Goal: Transaction & Acquisition: Purchase product/service

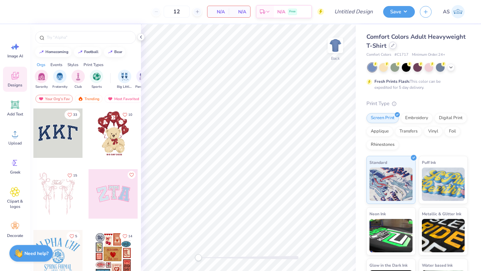
click at [397, 43] on div at bounding box center [392, 45] width 7 height 7
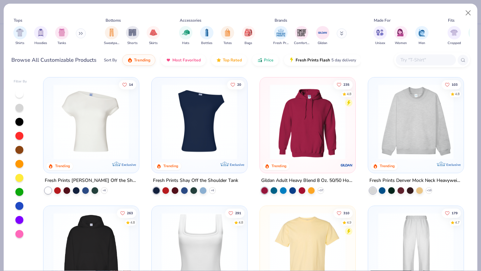
click at [434, 62] on input "text" at bounding box center [425, 60] width 51 height 8
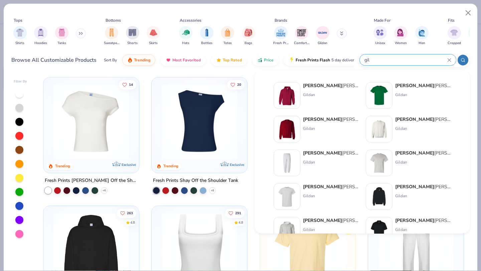
type input "gil"
click at [330, 119] on div "Gil dan Adult Heavy Blend Adult 8 Oz. 50/50 Fleece Crew" at bounding box center [331, 119] width 56 height 7
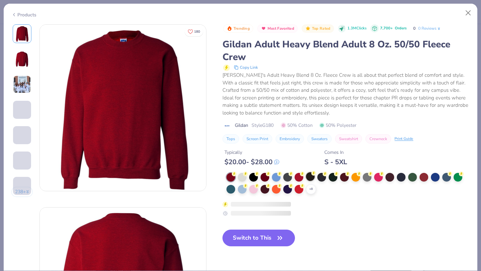
click at [309, 177] on div at bounding box center [310, 176] width 9 height 9
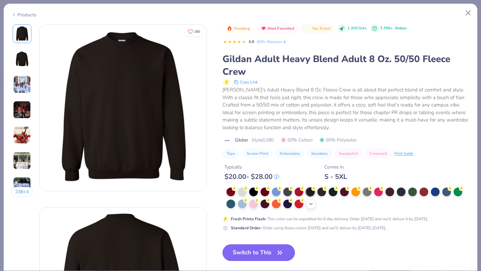
click at [314, 205] on div "+ 8" at bounding box center [311, 204] width 10 height 10
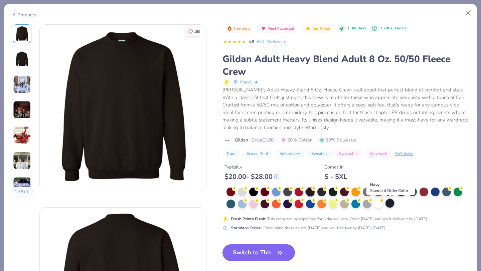
click at [391, 206] on div at bounding box center [390, 203] width 9 height 9
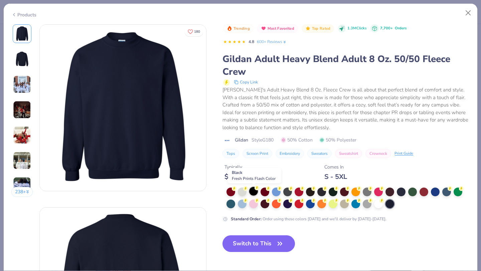
click at [252, 192] on div at bounding box center [253, 191] width 9 height 9
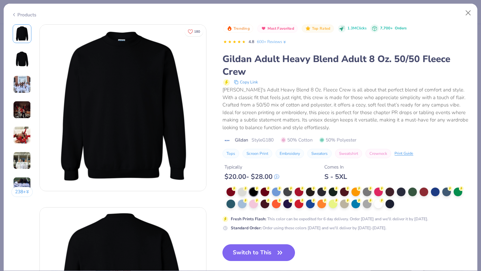
click at [262, 248] on button "Switch to This" at bounding box center [259, 253] width 73 height 17
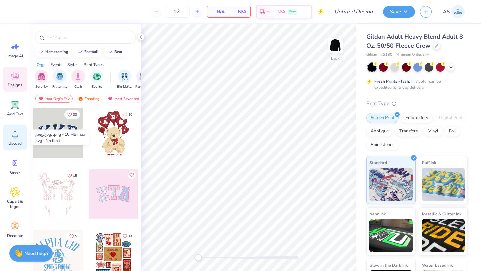
click at [10, 133] on icon at bounding box center [15, 134] width 10 height 10
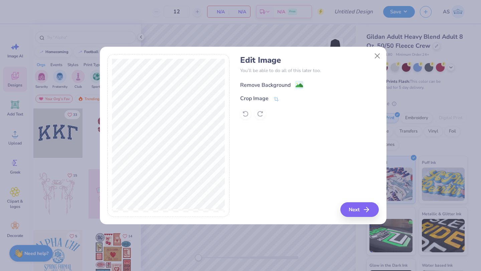
click at [261, 85] on div "Remove Background" at bounding box center [265, 85] width 50 height 8
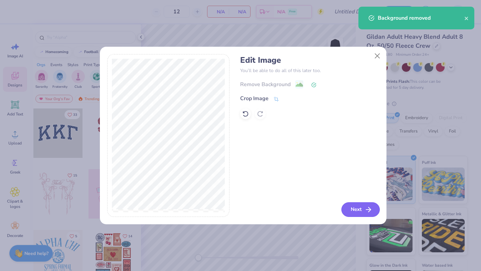
click at [369, 208] on polyline "button" at bounding box center [370, 210] width 2 height 5
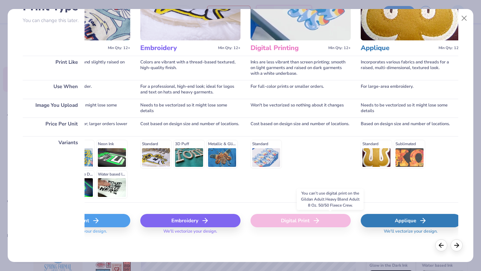
scroll to position [0, 70]
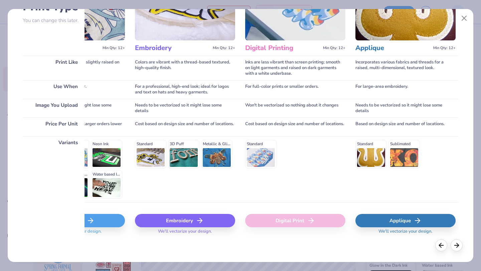
click at [359, 195] on div "Standard Sublimated" at bounding box center [406, 169] width 100 height 66
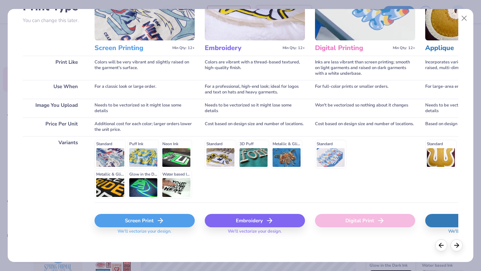
click at [167, 223] on div "Screen Print" at bounding box center [145, 220] width 100 height 13
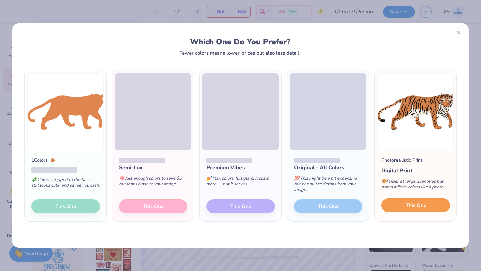
click at [420, 210] on button "This One" at bounding box center [416, 206] width 69 height 14
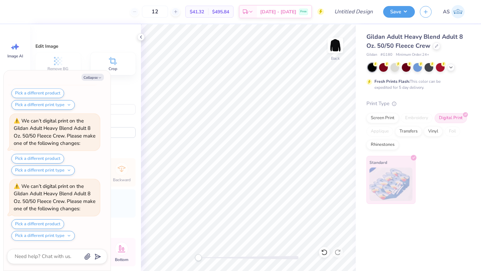
scroll to position [125, 0]
type textarea "x"
type input "4.59"
type textarea "x"
type input "13.36"
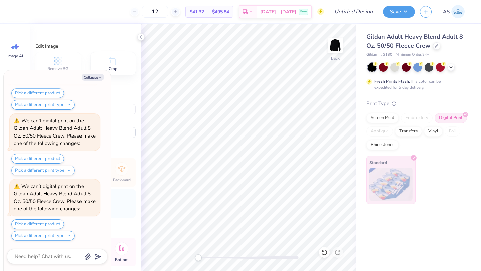
type input "6.48"
type input "5.39"
type textarea "x"
type input "4.57"
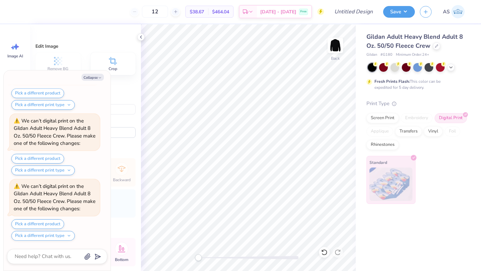
scroll to position [321, 0]
type textarea "x"
type input "4.58"
type textarea "x"
type input "14.45"
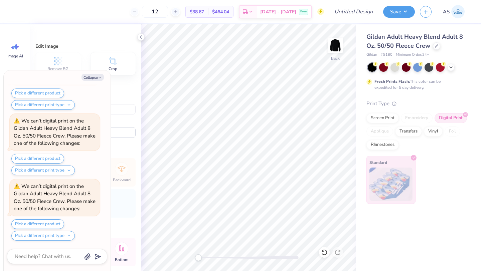
type input "7.02"
click at [101, 73] on div "Collapse How can we help you? We can’t digital print on the Gildan Adult Heavy …" at bounding box center [57, 171] width 107 height 201
click at [99, 75] on button "Collapse" at bounding box center [93, 77] width 22 height 7
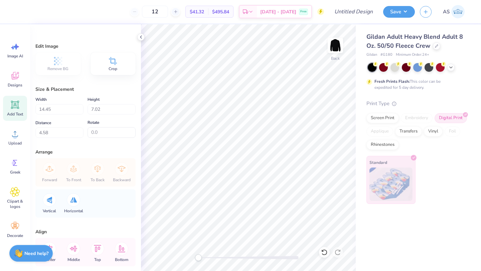
click at [10, 112] on span "Add Text" at bounding box center [15, 114] width 16 height 5
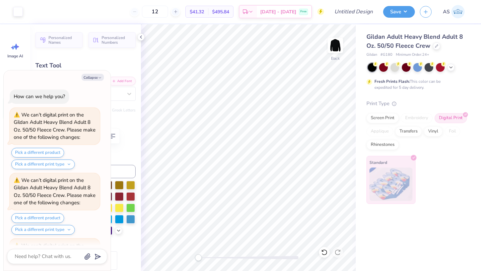
scroll to position [452, 0]
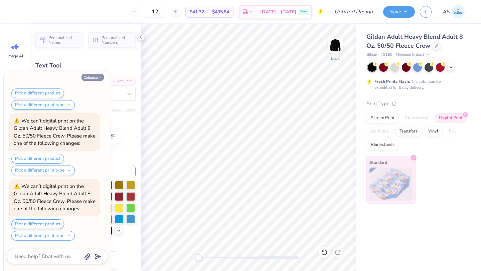
click at [93, 78] on button "Collapse" at bounding box center [93, 77] width 22 height 7
type textarea "x"
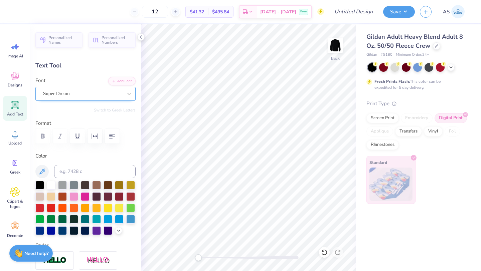
click at [103, 100] on div "Super Dream" at bounding box center [85, 94] width 100 height 14
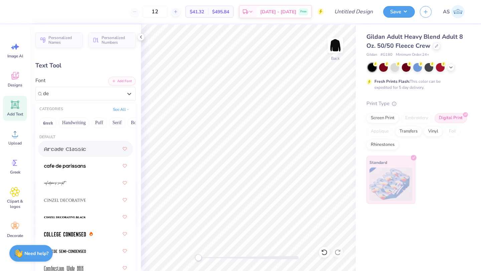
type input "d"
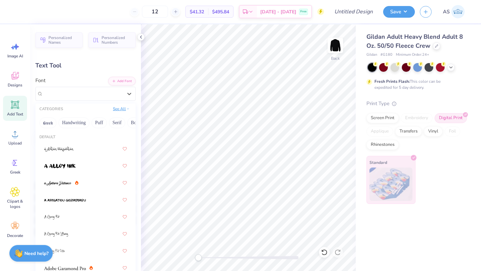
click at [113, 111] on button "See All" at bounding box center [121, 109] width 21 height 7
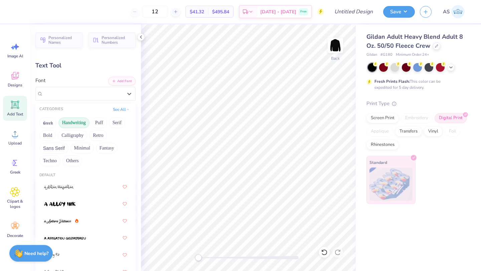
click at [65, 125] on button "Handwriting" at bounding box center [73, 123] width 31 height 11
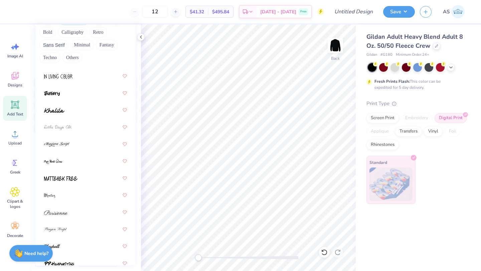
scroll to position [292, 0]
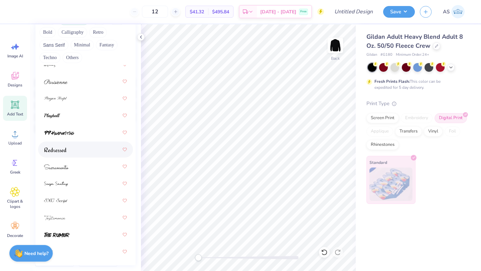
click at [93, 149] on div at bounding box center [85, 150] width 83 height 12
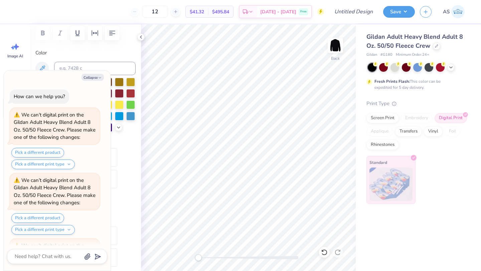
scroll to position [518, 0]
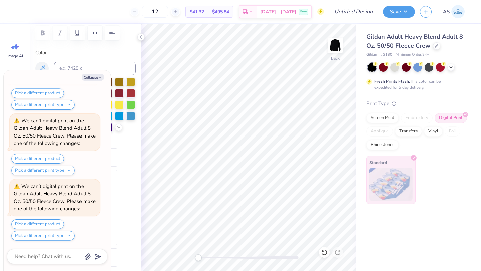
type textarea "x"
type textarea "w"
type textarea "x"
type textarea "we"
type textarea "x"
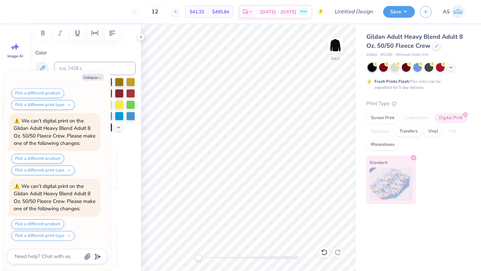
type textarea "w"
type textarea "x"
type textarea "wi"
type textarea "x"
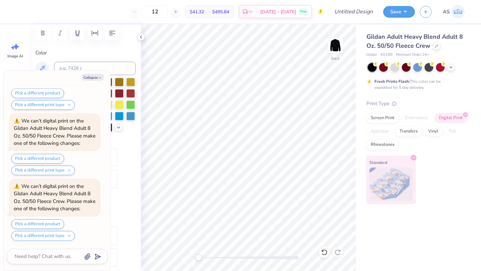
type textarea "wis"
type textarea "x"
type textarea "wise"
type textarea "x"
type textarea "wise s"
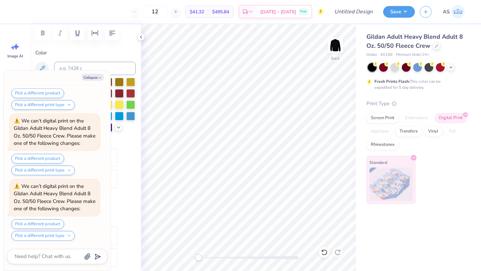
type textarea "x"
type textarea "[PERSON_NAME]"
type textarea "x"
type textarea "wise sha"
type textarea "x"
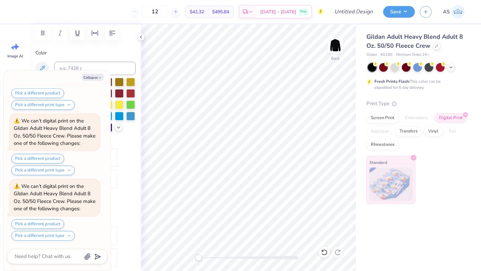
type textarea "wise shal"
type textarea "x"
type textarea "wise shall"
type textarea "x"
type textarea "wise shall"
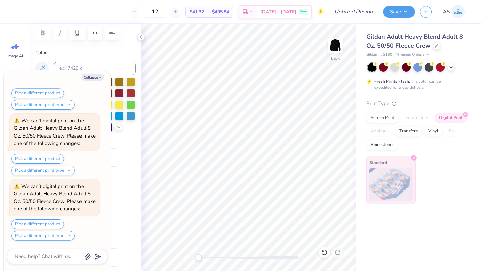
type textarea "x"
type textarea "wise shall b"
type textarea "x"
type textarea "wise shall be"
type textarea "x"
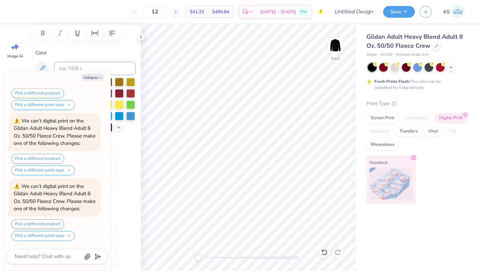
type textarea "wise shall be t"
type textarea "x"
type textarea "wise shall be the"
type textarea "x"
type textarea "wise shall be the"
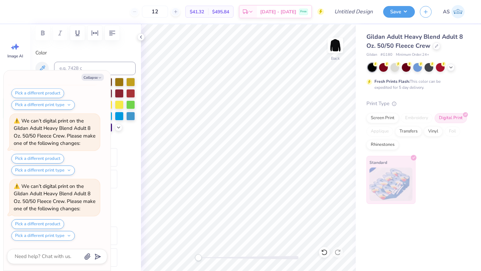
type textarea "x"
type textarea "wise shall be the b"
type textarea "x"
type textarea "wise shall be the be"
type textarea "x"
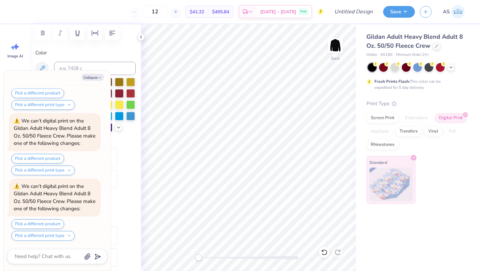
type textarea "wise shall be the bear"
type textarea "x"
type textarea "wise shall be the beare"
type textarea "x"
type textarea "wise shall be the bearer"
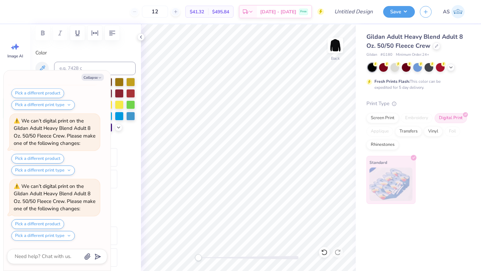
type textarea "x"
type textarea "wise shall be the bearers"
type textarea "x"
type textarea "wise shall be the bearers"
type textarea "x"
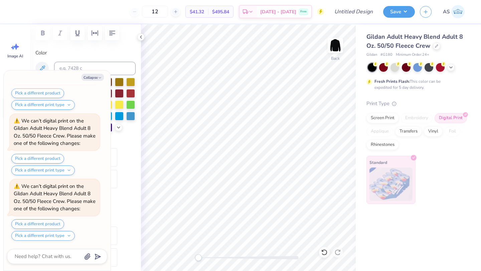
type textarea "wise shall be the bearers of"
type textarea "x"
type textarea "wise shall be the bearers of"
type textarea "x"
type textarea "wise shall be the bearers of li"
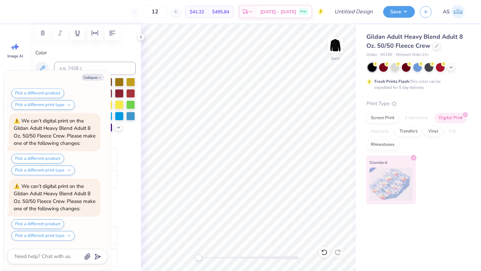
type textarea "x"
type textarea "wise shall be the bearers of lig"
type textarea "x"
type textarea "wise shall be the bearers of light"
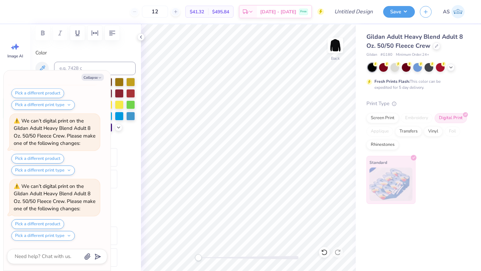
click at [89, 79] on button "Collapse" at bounding box center [93, 77] width 22 height 7
click at [100, 72] on div "Collapse How can we help you? We can’t digital print on the Gildan Adult Heavy …" at bounding box center [57, 171] width 107 height 201
click at [100, 77] on icon "button" at bounding box center [100, 78] width 4 height 4
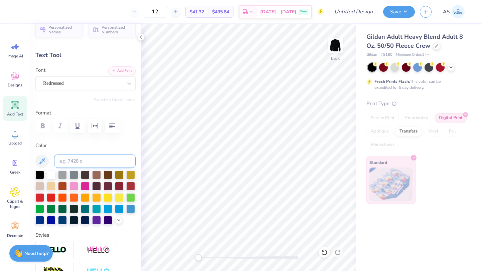
scroll to position [0, 0]
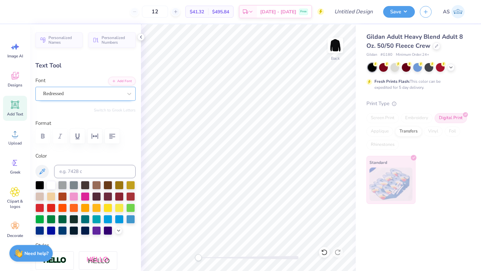
click at [88, 93] on div "Redressed" at bounding box center [82, 94] width 81 height 10
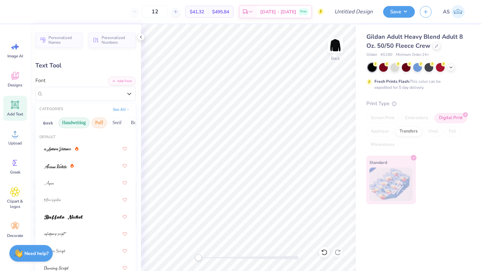
click at [98, 124] on button "Puff" at bounding box center [99, 123] width 15 height 11
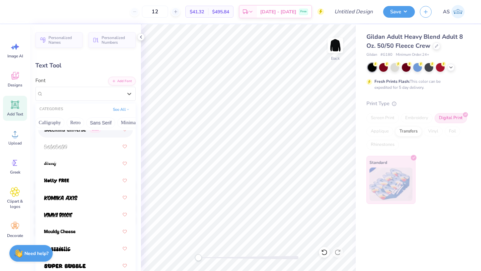
scroll to position [0, 151]
click at [87, 122] on button "Minimal" at bounding box center [88, 123] width 23 height 11
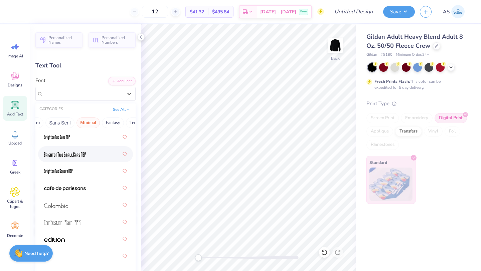
scroll to position [61, 0]
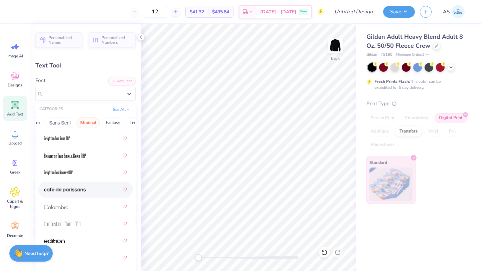
click at [84, 193] on span at bounding box center [65, 189] width 42 height 7
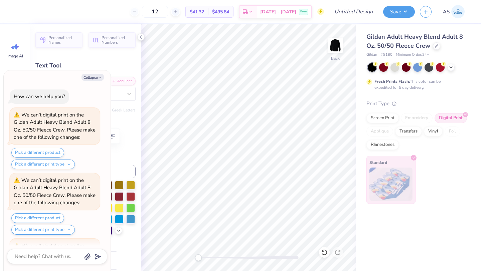
scroll to position [649, 0]
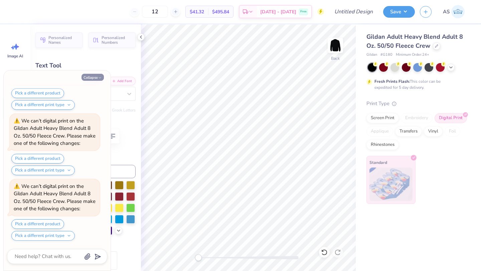
click at [89, 76] on button "Collapse" at bounding box center [93, 77] width 22 height 7
type textarea "x"
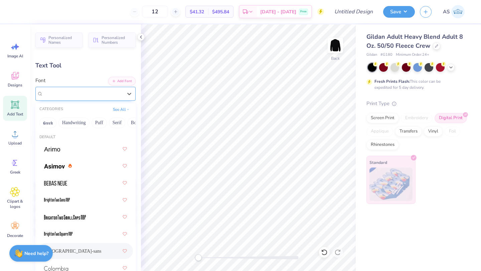
click at [89, 89] on div at bounding box center [83, 93] width 80 height 9
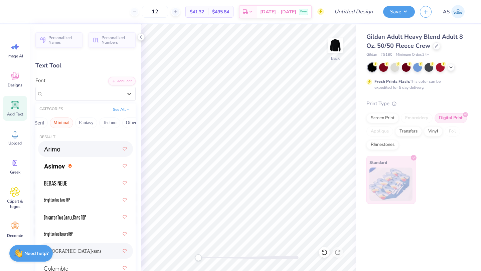
scroll to position [0, 191]
click at [112, 124] on button "Others" at bounding box center [122, 123] width 20 height 11
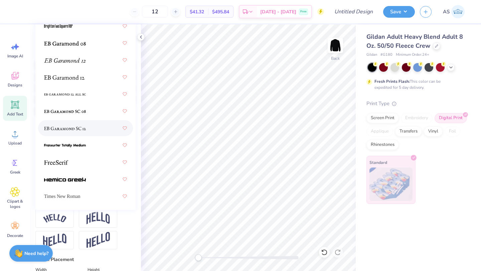
scroll to position [0, 0]
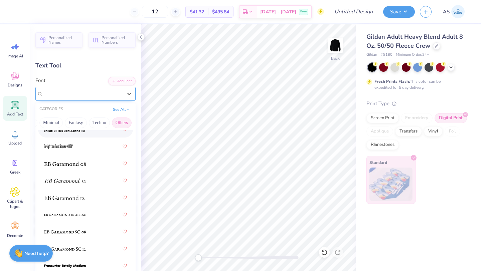
click at [93, 93] on div "cafe de paris-sans" at bounding box center [83, 94] width 80 height 8
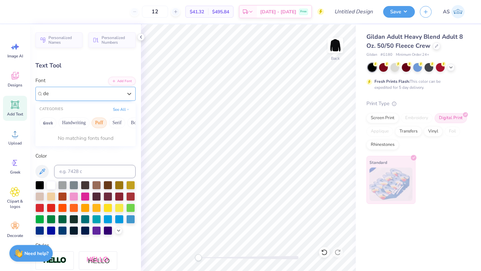
type input "d"
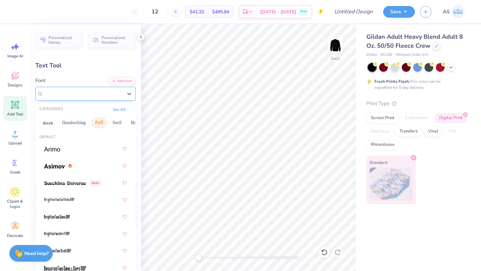
type input "D"
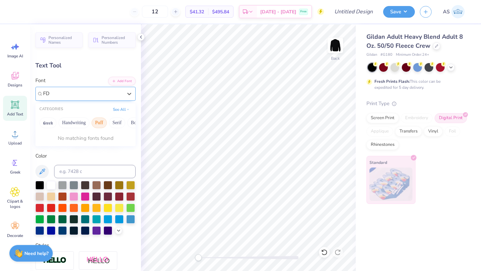
type input "F"
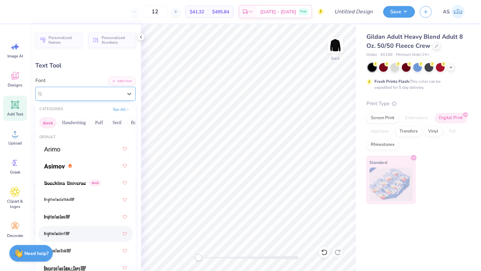
click at [46, 124] on button "Greek" at bounding box center [47, 123] width 17 height 11
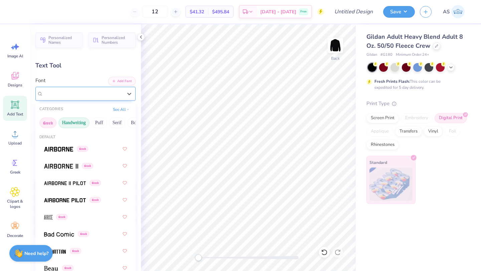
click at [69, 124] on button "Handwriting" at bounding box center [73, 123] width 31 height 11
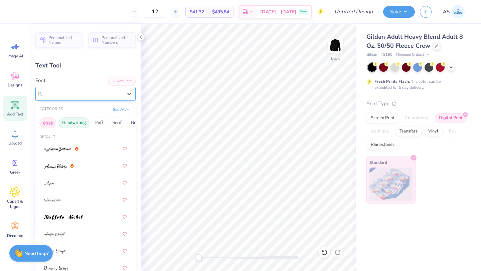
click at [52, 123] on button "Greek" at bounding box center [47, 123] width 17 height 11
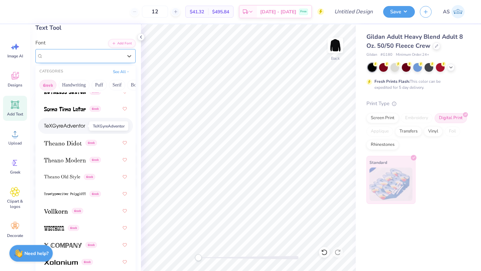
scroll to position [43, 0]
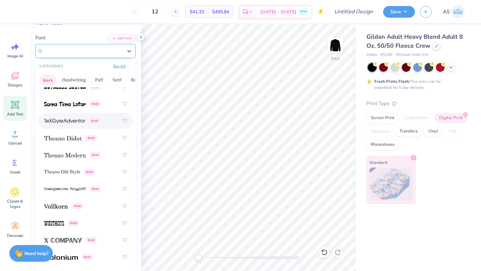
click at [118, 67] on button "See All" at bounding box center [121, 66] width 21 height 7
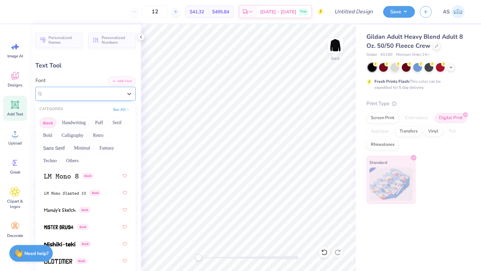
scroll to position [431, 0]
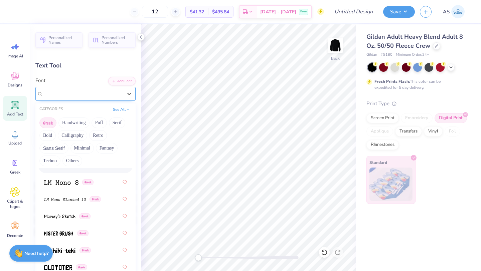
click at [44, 119] on button "Greek" at bounding box center [47, 123] width 17 height 11
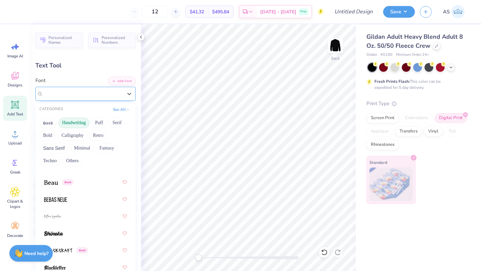
scroll to position [3226, 0]
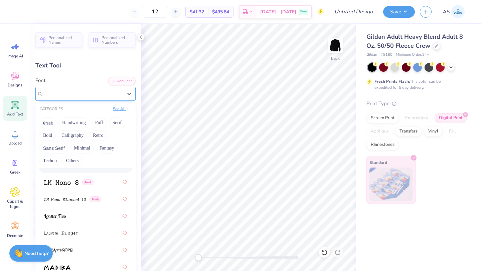
click at [116, 110] on button "See All" at bounding box center [121, 109] width 21 height 7
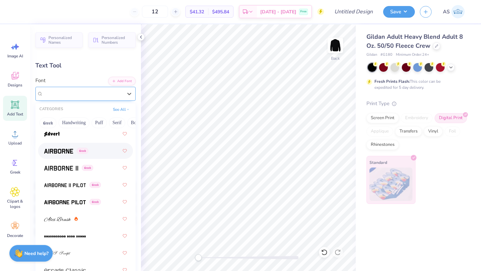
scroll to position [163, 0]
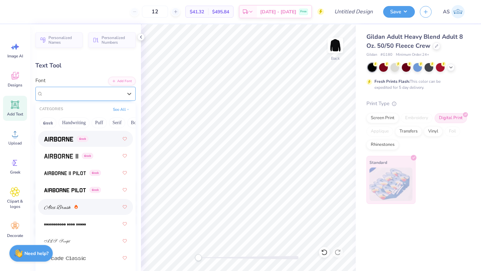
click at [91, 201] on div at bounding box center [85, 207] width 95 height 16
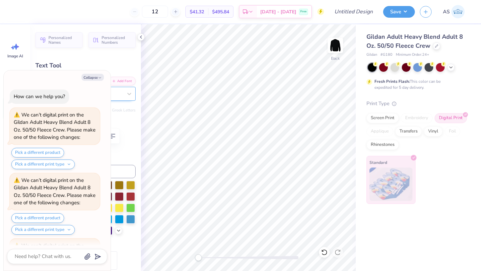
scroll to position [715, 0]
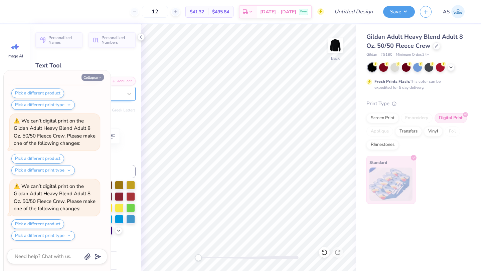
click at [101, 79] on icon "button" at bounding box center [100, 78] width 4 height 4
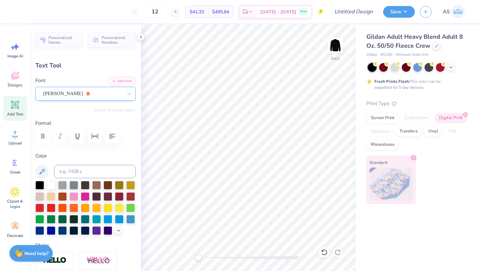
click at [99, 92] on div "Alex Brush" at bounding box center [82, 94] width 81 height 10
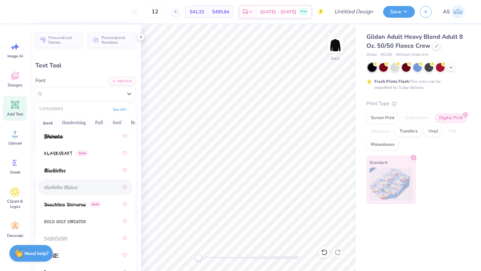
scroll to position [490, 0]
click at [97, 209] on div "Greek" at bounding box center [85, 204] width 83 height 12
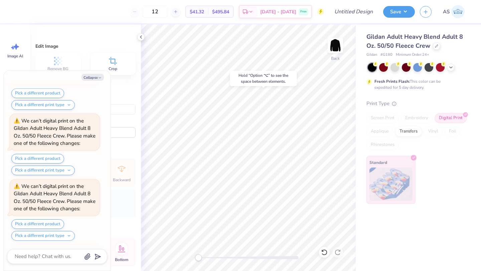
scroll to position [846, 0]
click at [88, 81] on button "Collapse" at bounding box center [93, 77] width 22 height 7
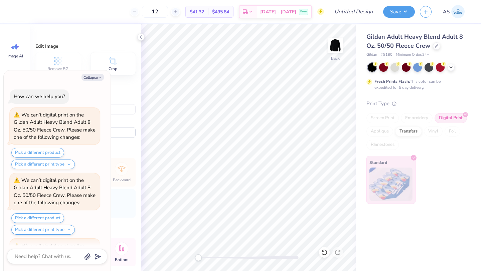
scroll to position [911, 0]
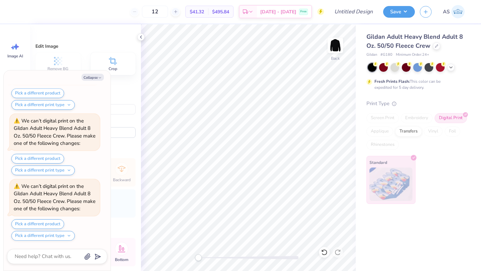
type textarea "x"
type input "11.4"
type textarea "x"
type input "0.0"
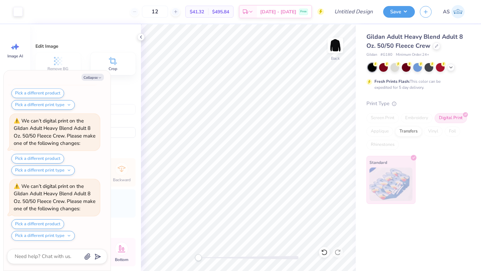
type textarea "x"
type input "13.22"
type input "6.42"
type input "5.01"
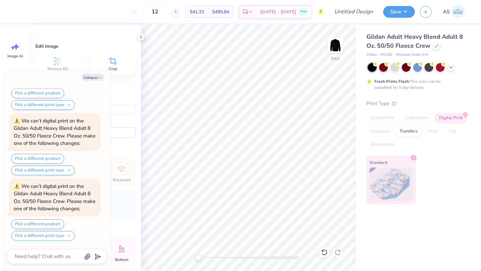
type textarea "x"
type input "10.9"
type textarea "x"
type input "0.0"
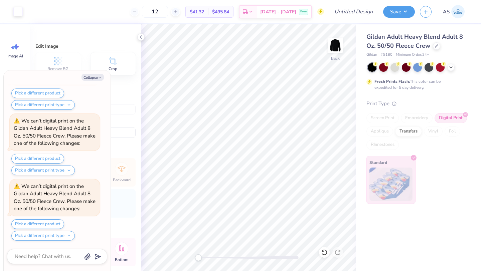
type textarea "x"
type input "13.73"
type input "7.05"
type input "4.05"
type input "10.9"
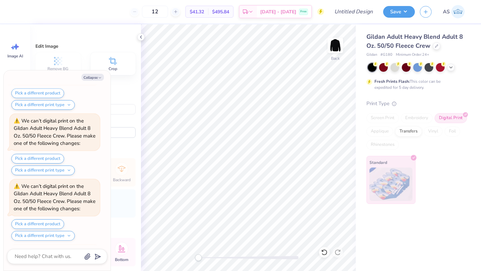
scroll to position [1435, 0]
type textarea "x"
type input "0.2"
type textarea "x"
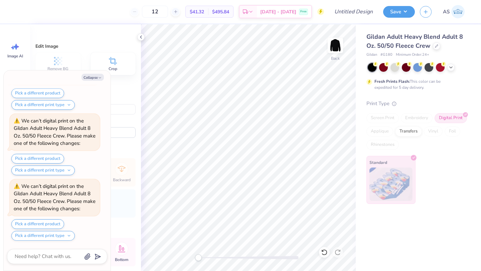
type input "0.0"
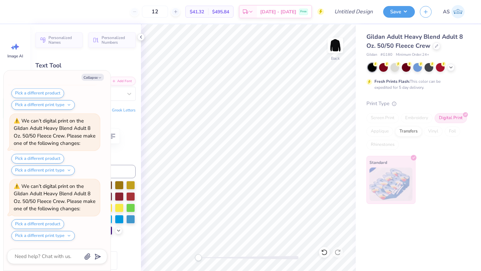
scroll to position [5, 3]
click at [100, 79] on icon "button" at bounding box center [100, 78] width 4 height 4
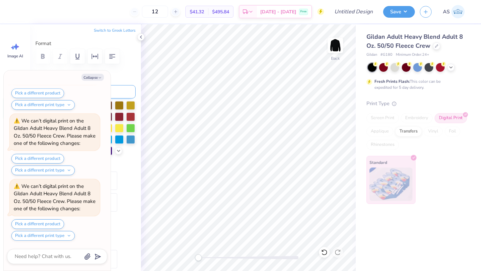
scroll to position [292, 0]
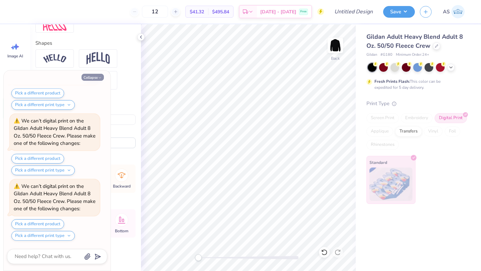
click at [94, 75] on button "Collapse" at bounding box center [93, 77] width 22 height 7
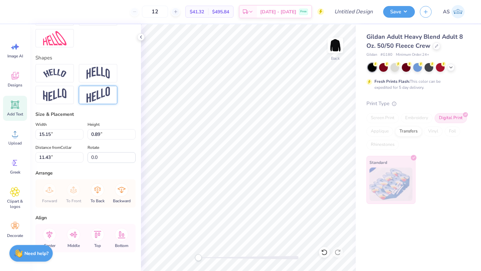
scroll to position [205, 0]
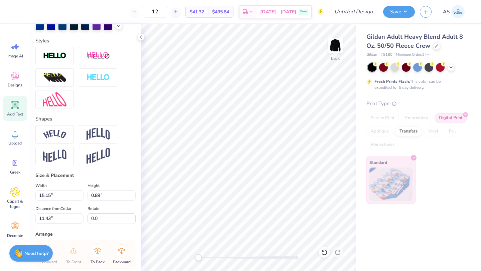
click at [62, 121] on div "Personalized Names Personalized Numbers Text Tool Add Font Font Boecklins Unive…" at bounding box center [85, 147] width 111 height 247
click at [64, 107] on img at bounding box center [54, 99] width 23 height 14
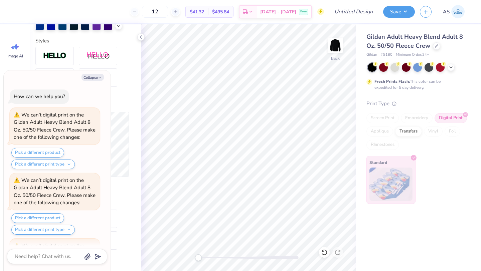
scroll to position [1632, 0]
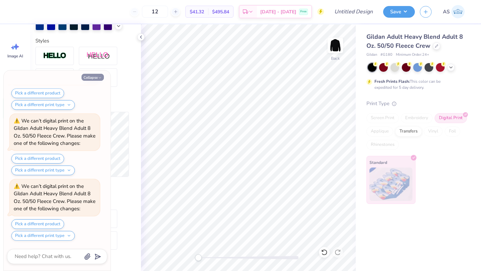
click at [93, 79] on button "Collapse" at bounding box center [93, 77] width 22 height 7
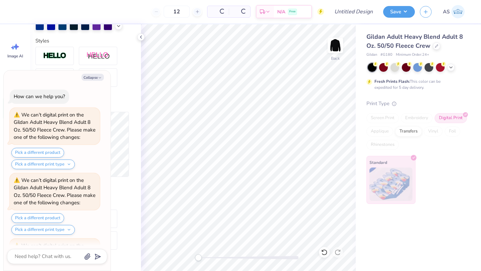
scroll to position [1697, 0]
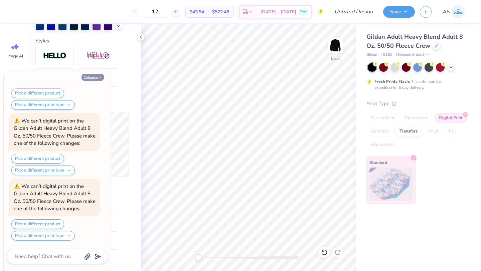
click at [93, 80] on button "Collapse" at bounding box center [93, 77] width 22 height 7
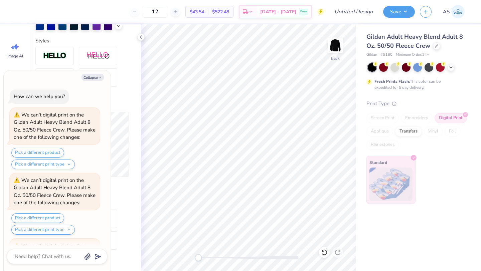
scroll to position [1763, 0]
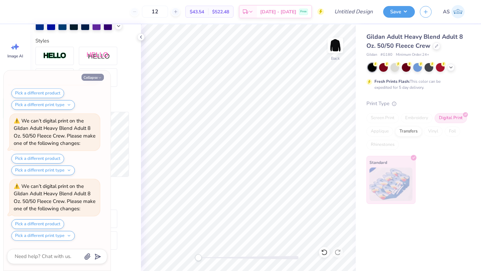
click at [96, 74] on button "Collapse" at bounding box center [93, 77] width 22 height 7
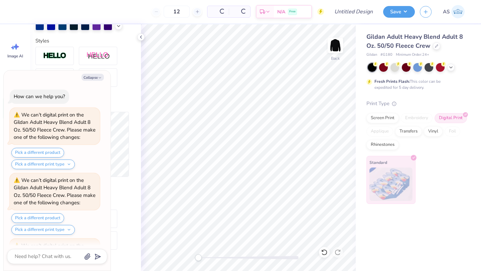
scroll to position [1828, 0]
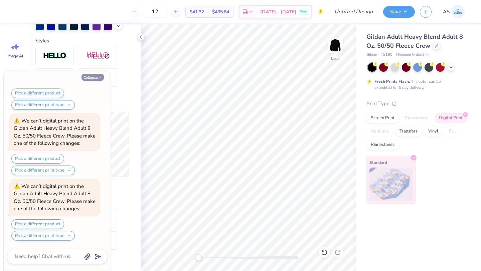
click at [97, 74] on button "Collapse" at bounding box center [93, 77] width 22 height 7
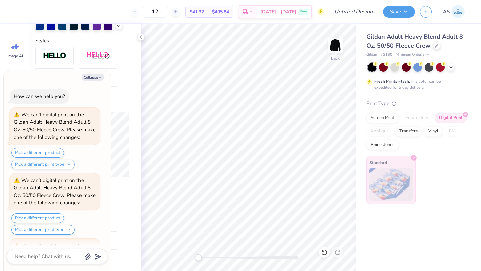
scroll to position [1894, 0]
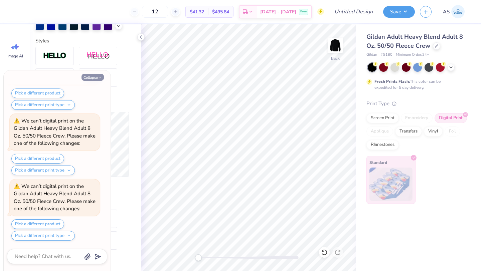
click at [99, 78] on polyline "button" at bounding box center [100, 78] width 2 height 1
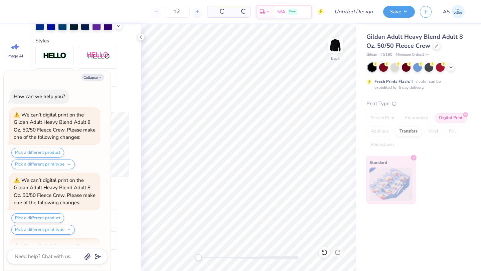
scroll to position [1959, 0]
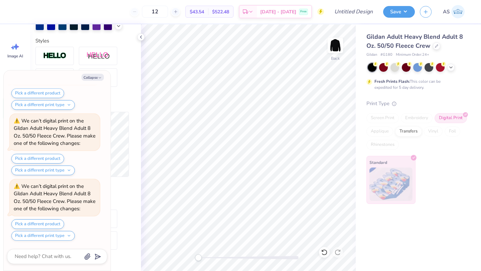
click at [68, 171] on button "Pick a different print type" at bounding box center [42, 171] width 63 height 10
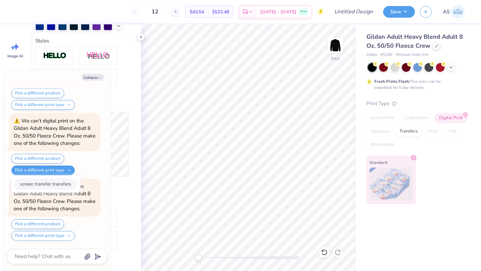
click at [68, 180] on button "screen transfer transfers" at bounding box center [45, 184] width 63 height 11
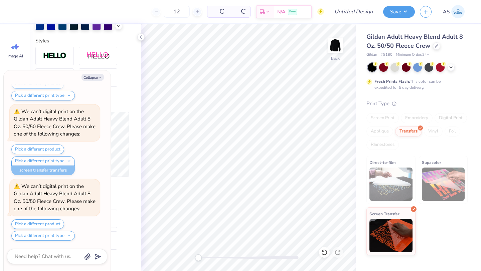
type textarea "x"
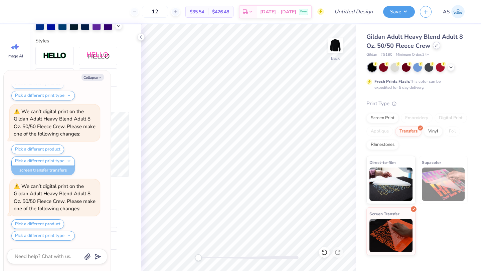
click at [437, 45] on icon at bounding box center [436, 45] width 3 height 3
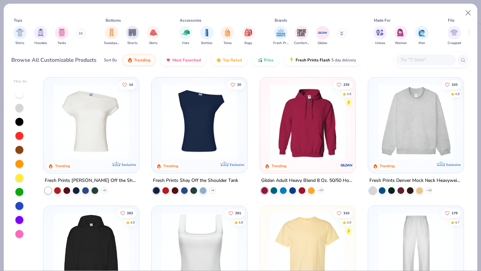
click at [79, 34] on button at bounding box center [81, 33] width 10 height 10
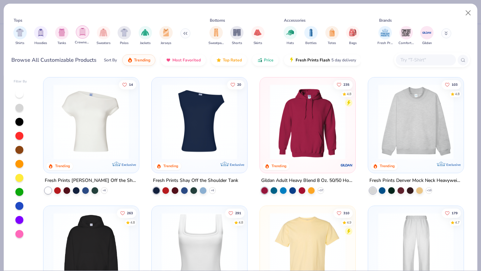
click at [86, 36] on div "filter for Crewnecks" at bounding box center [82, 31] width 13 height 13
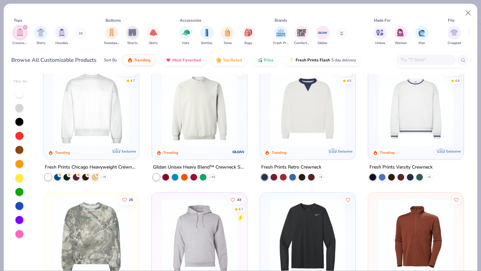
scroll to position [14, 0]
click at [184, 129] on img at bounding box center [199, 109] width 82 height 76
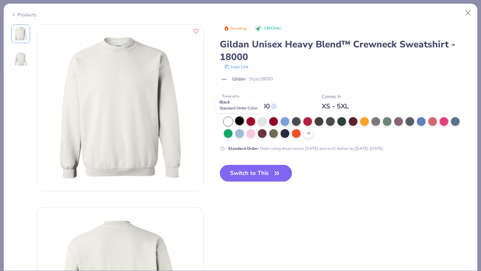
click at [239, 125] on div at bounding box center [239, 121] width 9 height 9
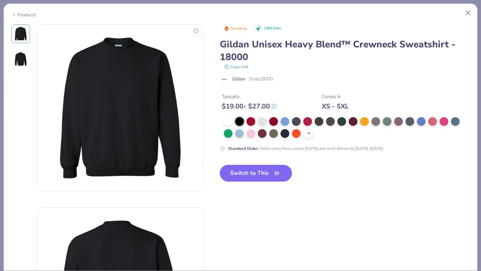
click at [257, 172] on button "Switch to This" at bounding box center [256, 173] width 73 height 17
click at [258, 175] on button "Switch to This" at bounding box center [256, 173] width 73 height 17
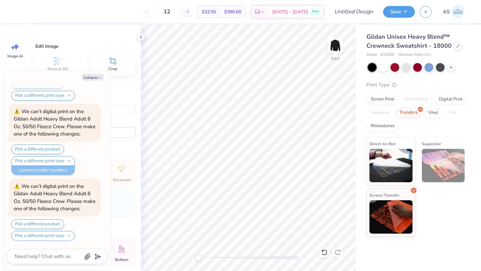
type textarea "x"
type input "0.0"
click at [101, 78] on polyline "button" at bounding box center [100, 78] width 2 height 1
type textarea "x"
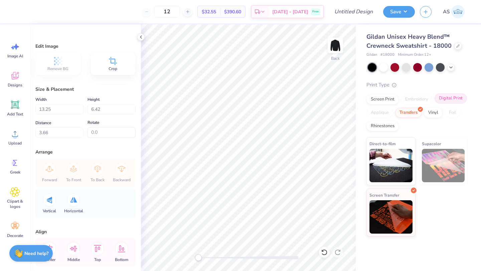
click at [454, 95] on div "Digital Print" at bounding box center [451, 99] width 32 height 10
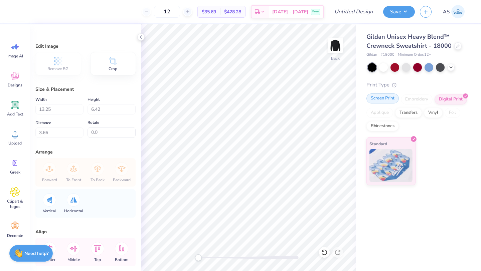
type input "4.97"
type input "0.0"
click at [23, 108] on div "Add Text" at bounding box center [15, 108] width 24 height 25
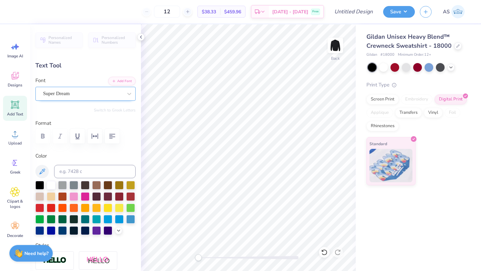
click at [108, 95] on div "Super Dream" at bounding box center [82, 94] width 81 height 10
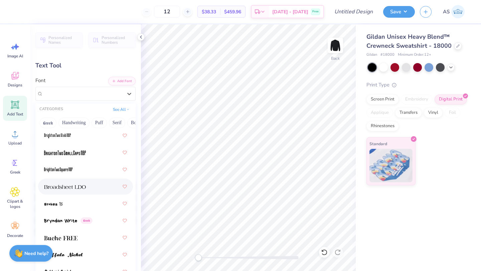
scroll to position [761, 0]
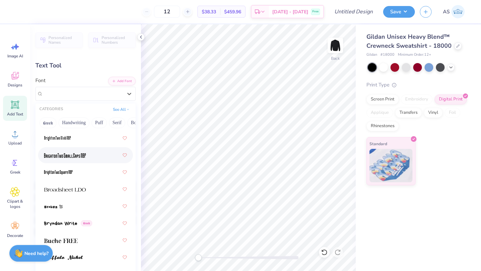
click at [93, 160] on div at bounding box center [85, 155] width 83 height 12
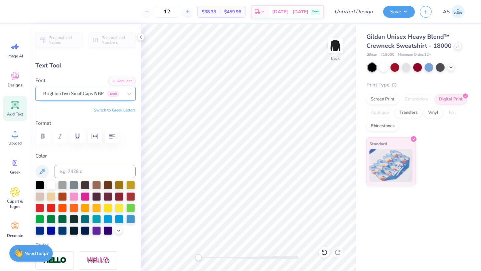
click at [69, 88] on div "BrightonTwo SmallCaps NBP Greek" at bounding box center [85, 94] width 100 height 14
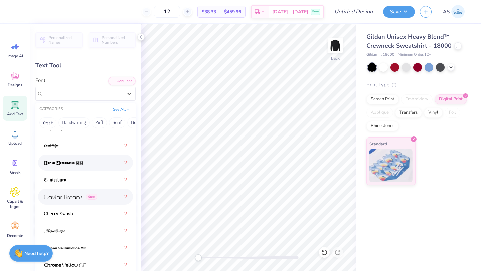
scroll to position [980, 0]
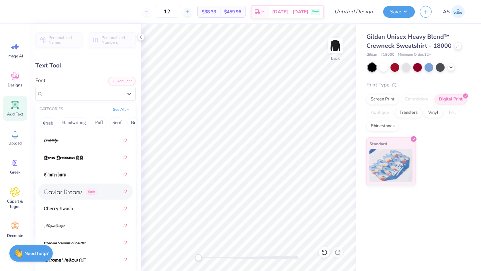
click at [85, 196] on div "Greek" at bounding box center [85, 192] width 83 height 12
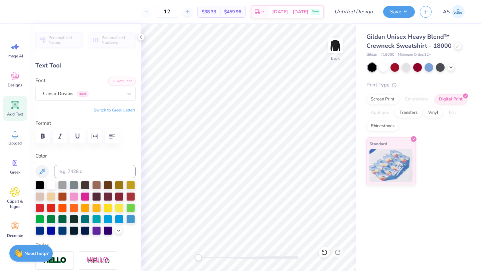
scroll to position [5, 4]
type textarea "wise shall be the bearers of light"
type input "5.35"
type input "2.04"
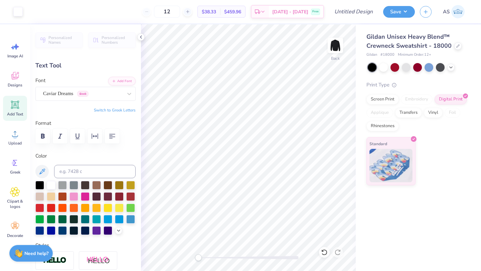
type input "11.23"
type textarea "wise shall be the bearers of light"
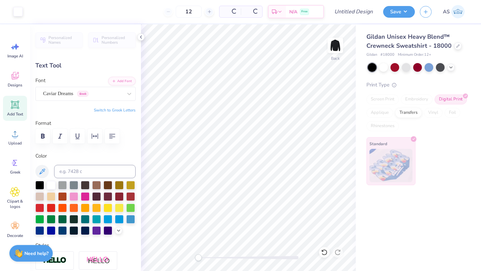
type input "16.96"
type input "1.08"
type input "11.71"
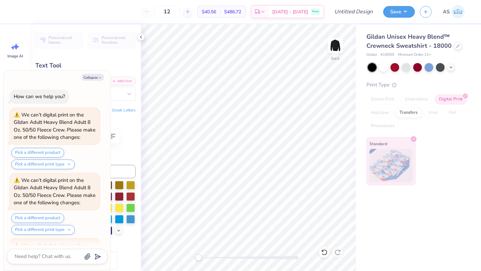
scroll to position [2024, 0]
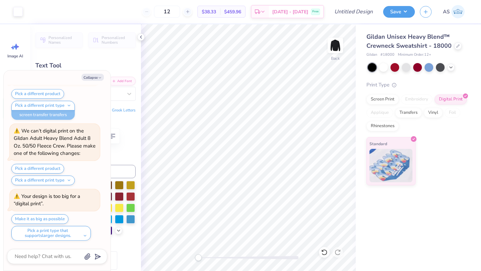
type textarea "x"
type input "14.67"
type input "0.94"
click at [92, 80] on button "Collapse" at bounding box center [93, 77] width 22 height 7
type textarea "x"
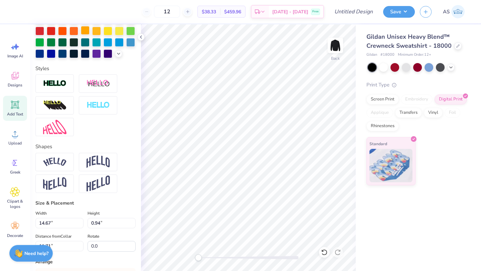
scroll to position [207, 0]
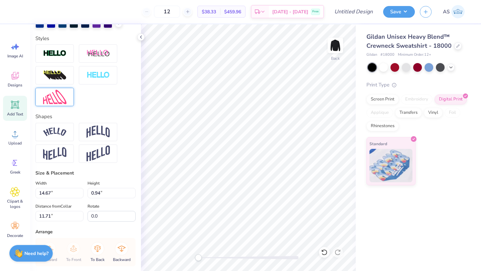
click at [67, 105] on div at bounding box center [54, 97] width 38 height 18
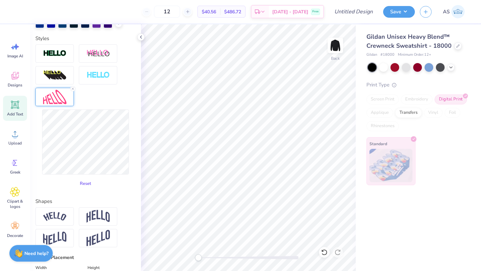
click at [87, 189] on button "Reset" at bounding box center [85, 183] width 17 height 11
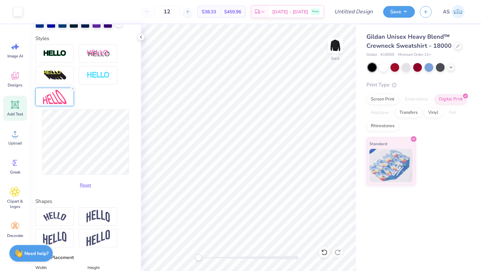
type input "14.22"
type input "3.57"
type input "11.17"
click at [81, 189] on button "Reset" at bounding box center [85, 183] width 17 height 11
type input "8.0"
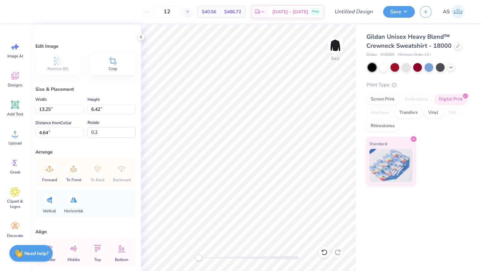
type input "8.6"
type input "0.0"
type input "14.98"
type input "7.92"
type input "4.56"
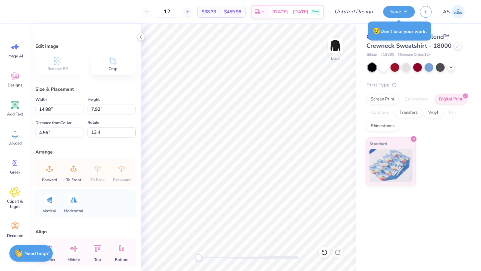
type input "0.0"
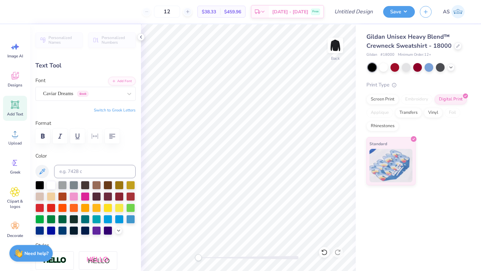
type input "0.0"
type input "14.17"
type input "4.12"
type input "9.76"
type input "8.0"
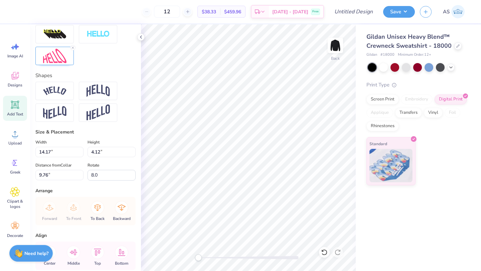
scroll to position [239, 0]
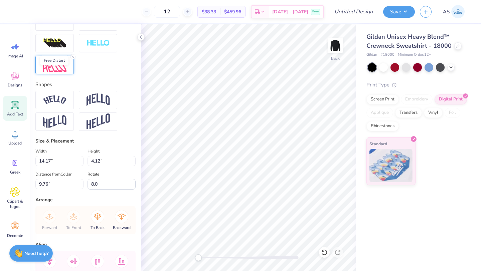
click at [56, 72] on img at bounding box center [54, 65] width 23 height 14
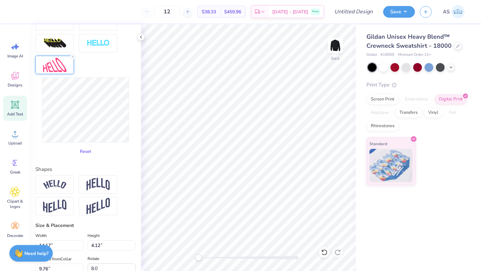
click at [86, 157] on button "Reset" at bounding box center [85, 151] width 17 height 11
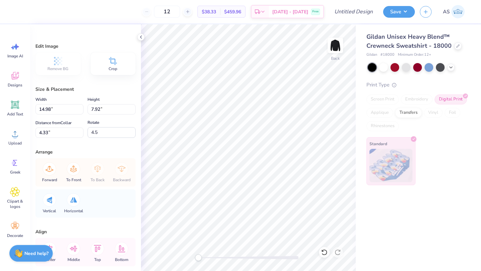
type input "0.0"
click at [325, 252] on icon at bounding box center [324, 252] width 7 height 7
click at [326, 253] on icon at bounding box center [324, 252] width 7 height 7
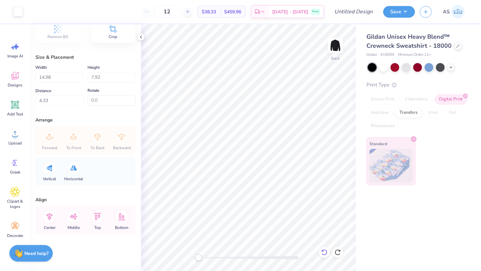
click at [327, 253] on icon at bounding box center [324, 253] width 6 height 6
click at [321, 252] on icon at bounding box center [324, 252] width 7 height 7
click at [326, 252] on icon at bounding box center [324, 252] width 7 height 7
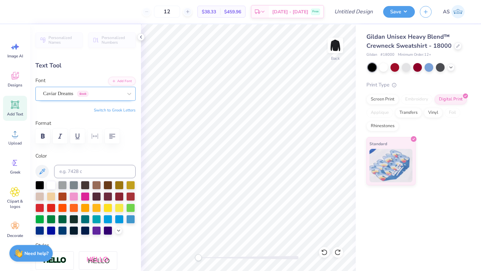
click at [94, 95] on div "Caviar Dreams Greek" at bounding box center [82, 94] width 81 height 10
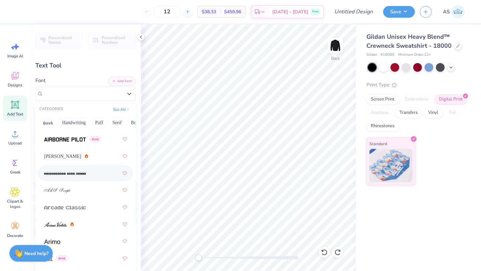
scroll to position [386, 0]
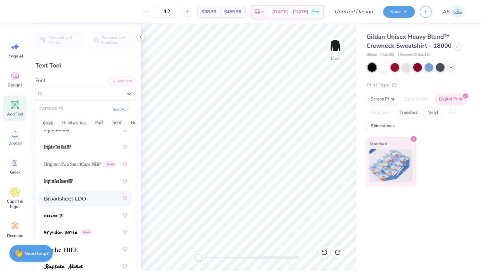
scroll to position [762, 0]
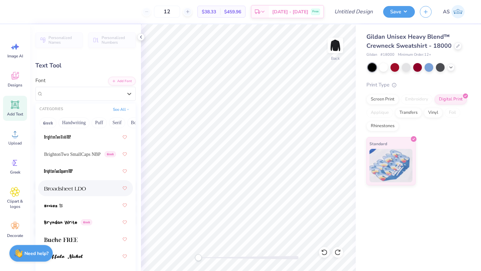
click at [91, 191] on div at bounding box center [85, 188] width 83 height 12
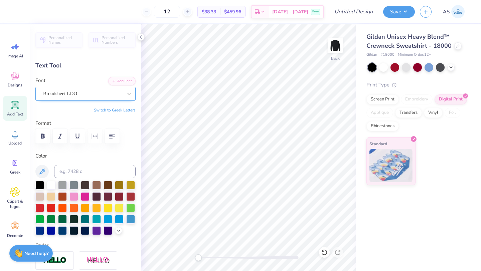
click at [110, 93] on div "Broadsheet LDO" at bounding box center [82, 94] width 81 height 10
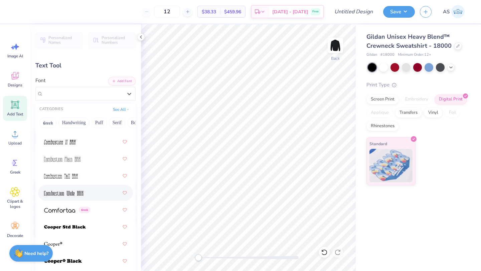
scroll to position [1372, 0]
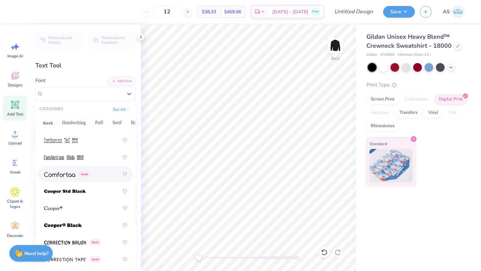
click at [88, 181] on div "Greek" at bounding box center [85, 174] width 95 height 16
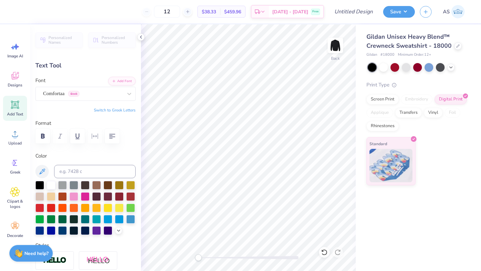
type input "0.0"
type input "14.14"
type input "4.30"
type input "9.61"
type input "8.0"
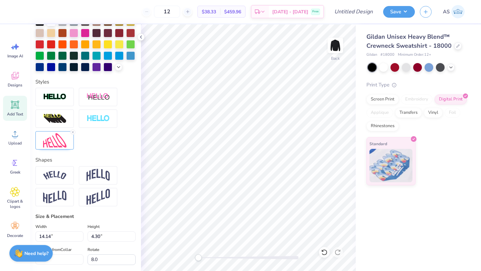
scroll to position [144, 0]
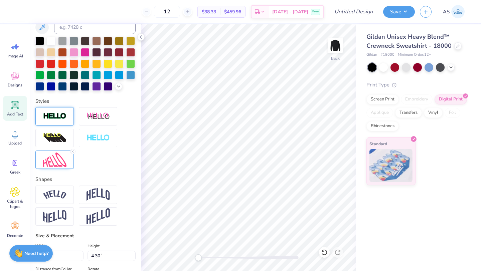
click at [67, 126] on div at bounding box center [54, 116] width 38 height 18
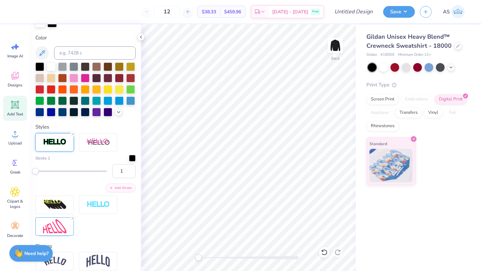
scroll to position [170, 0]
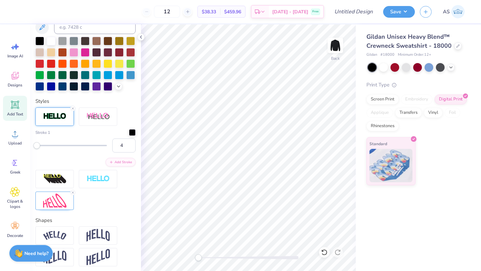
type input "5"
click at [38, 149] on div "Accessibility label" at bounding box center [38, 145] width 7 height 7
type input "4"
click at [38, 149] on div "Accessibility label" at bounding box center [37, 145] width 7 height 7
click at [125, 153] on input "4" at bounding box center [123, 146] width 23 height 14
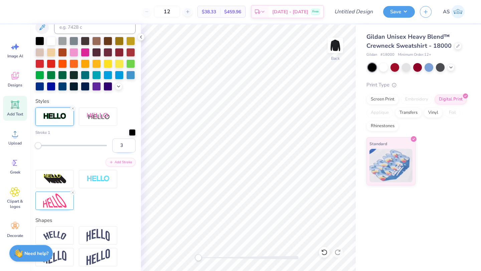
click at [125, 153] on input "3" at bounding box center [123, 146] width 23 height 14
type input "2"
click at [126, 153] on input "2" at bounding box center [123, 146] width 23 height 14
type input "0.0"
type input "1"
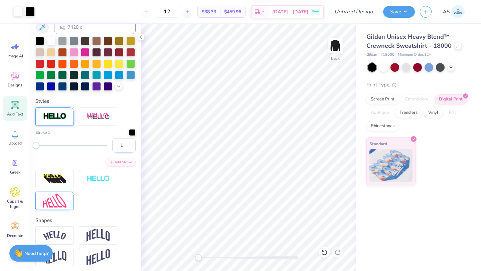
click at [125, 153] on input "1" at bounding box center [123, 146] width 23 height 14
type input "14.15"
type input "4.31"
type input "8.0"
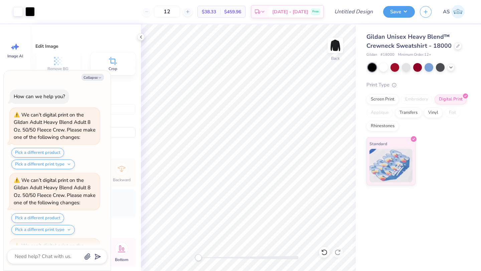
type textarea "x"
type input "0.0"
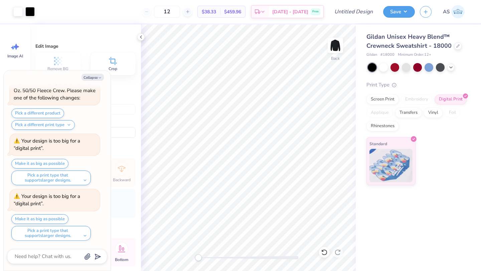
click at [101, 73] on div "Collapse How can we help you? We can’t digital print on the Gildan Adult Heavy …" at bounding box center [57, 171] width 107 height 201
click at [101, 75] on button "Collapse" at bounding box center [93, 77] width 22 height 7
type textarea "x"
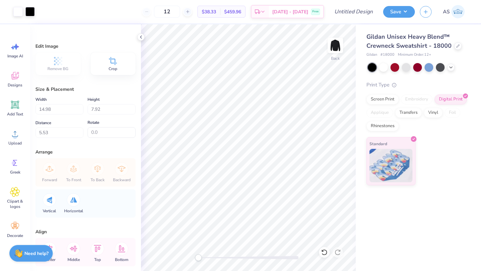
type input "0.0"
type input "5.73"
type input "0.0"
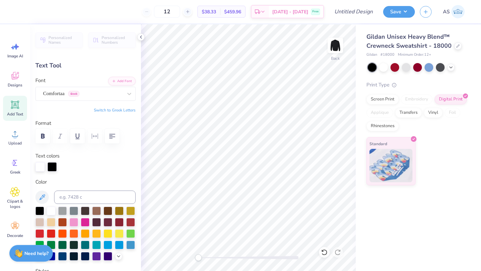
scroll to position [5, 0]
click at [369, 207] on div "Gildan Unisex Heavy Blend™ Crewneck Sweatshirt - 18000 Gildan # 18000 Minimum O…" at bounding box center [418, 147] width 125 height 247
click at [324, 252] on icon at bounding box center [324, 252] width 7 height 7
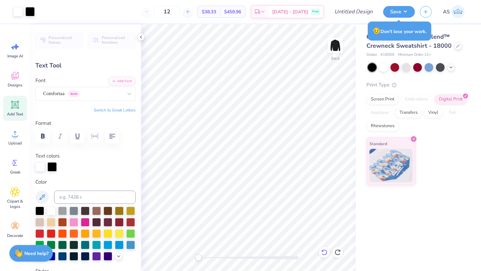
type input "8.0"
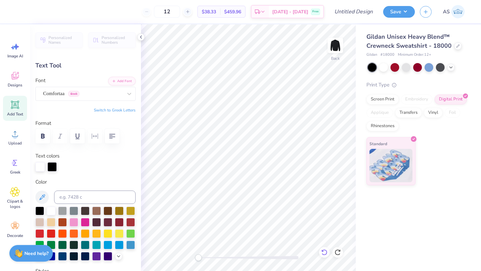
type textarea ""wise shall be the bearers of light""
type input "0.0"
type input "14.23"
type input "4.67"
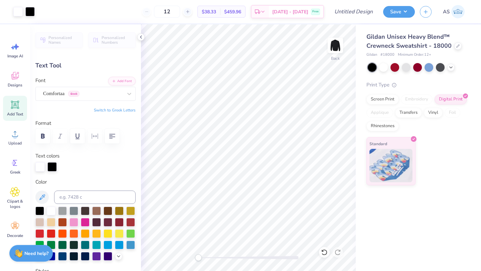
type input "10.48"
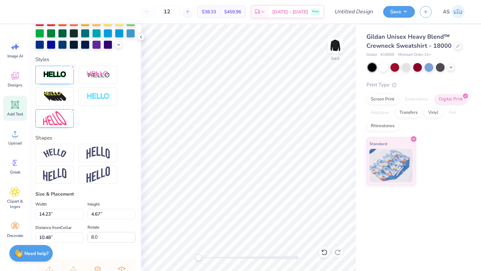
scroll to position [213, 0]
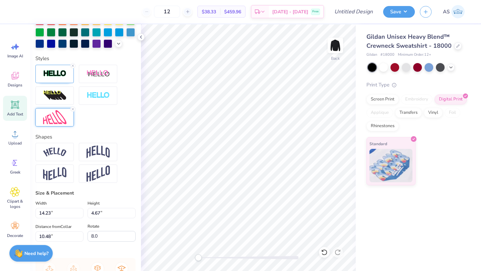
click at [44, 125] on img at bounding box center [54, 117] width 23 height 14
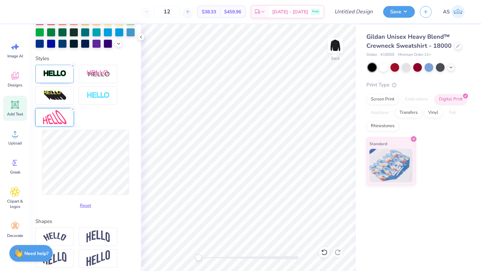
click at [131, 124] on div "Personalized Names Personalized Numbers Text Tool Add Font Font Comfortaa Greek…" at bounding box center [85, 147] width 111 height 247
type input "0.0"
click at [481, 51] on div "Gildan Unisex Heavy Blend™ Crewneck Sweatshirt - 18000 Gildan # 18000 Minimum O…" at bounding box center [418, 104] width 125 height 161
click at [440, 173] on div "Standard" at bounding box center [417, 161] width 101 height 48
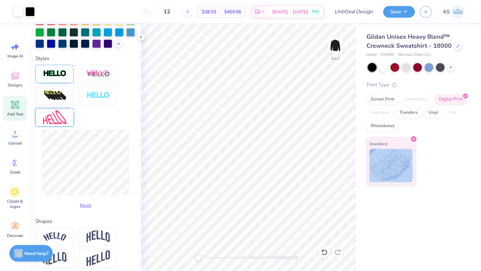
click at [440, 173] on div "Standard" at bounding box center [417, 161] width 101 height 48
click at [440, 172] on div "Standard" at bounding box center [417, 161] width 101 height 48
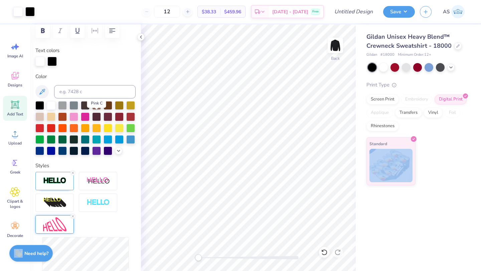
scroll to position [231, 0]
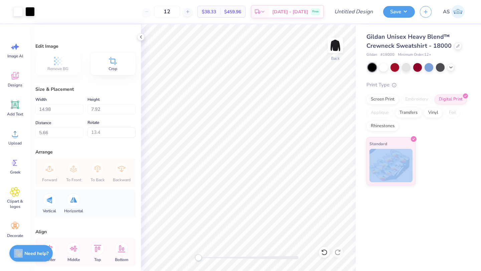
type input "0.0"
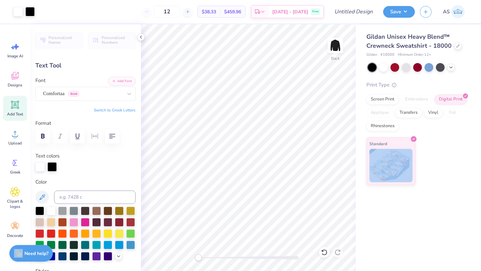
type input "0.0"
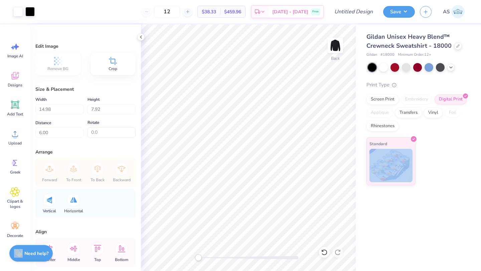
type input "0.0"
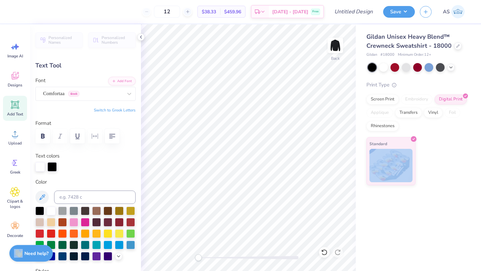
scroll to position [227, 0]
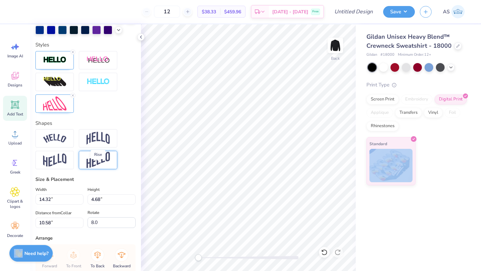
click at [91, 168] on img at bounding box center [98, 160] width 23 height 16
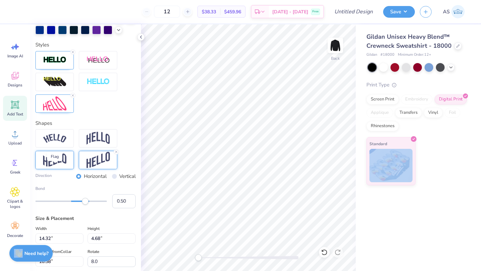
click at [46, 167] on img at bounding box center [54, 160] width 23 height 13
type input "0.0"
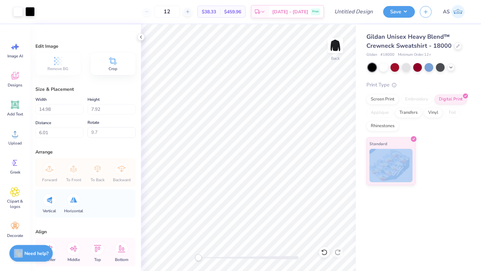
type input "0.0"
type input "14.90"
type input "7.50"
type input "6.02"
type input "0.0"
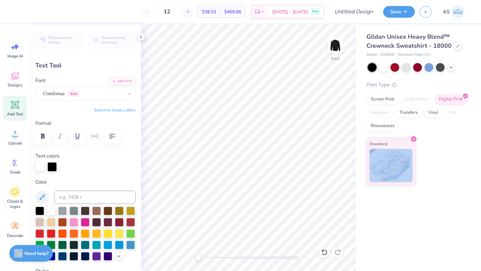
type input "0.0"
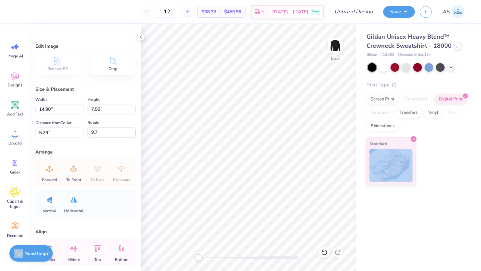
type input "0.0"
type input "5.27"
type input "0.0"
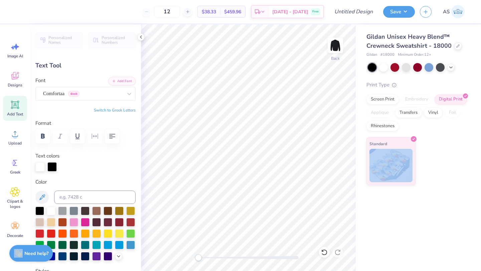
type input "0.0"
type input "10.45"
type input "8.0"
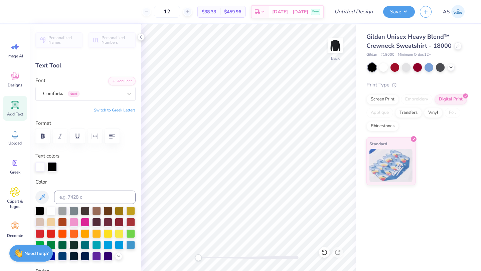
scroll to position [5, 5]
type textarea "wise shall be the bearers of light"
type input "14.41"
type input "3.61"
type input "10.76"
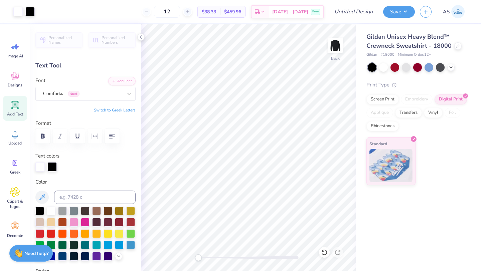
type input "0.0"
type input "14.37"
type input "4.07"
type input "10.45"
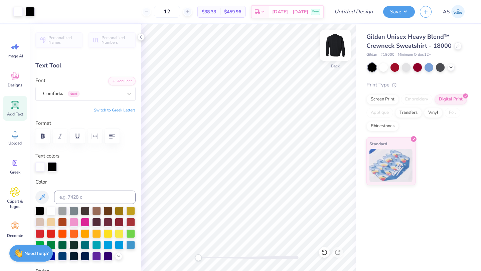
type input "8.0"
type textarea "wise shall be the bearers of light"
type input "10.22"
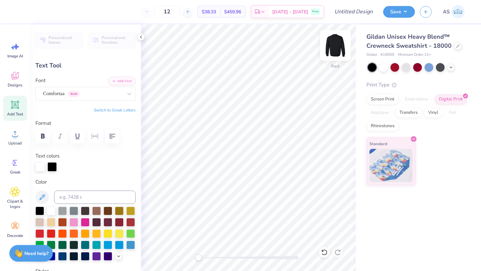
type input "0.0"
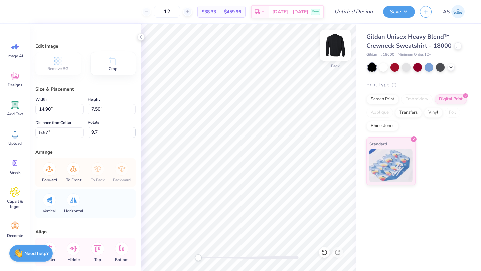
type input "0.0"
type input "5.61"
type input "9.7"
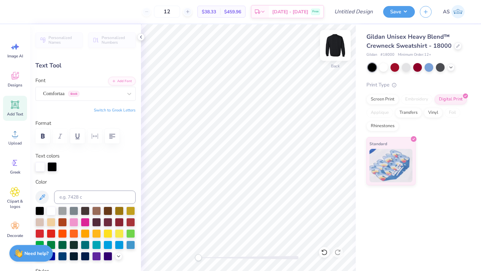
type input "0.0"
type input "10.50"
type input "8.0"
type input "14.37"
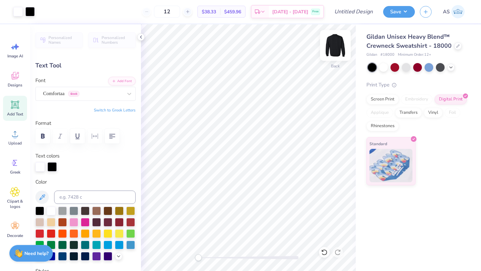
type input "4.07"
type input "10.88"
type input "8.0"
type input "10.51"
type input "8.0"
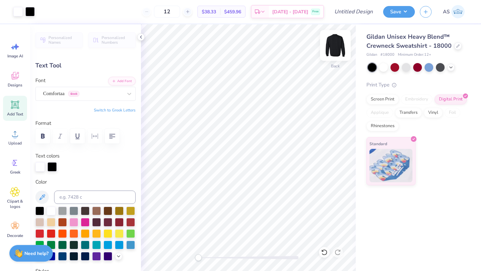
type input "10.54"
type input "0.0"
type input "10.90"
type input "0.0"
type input "10.86"
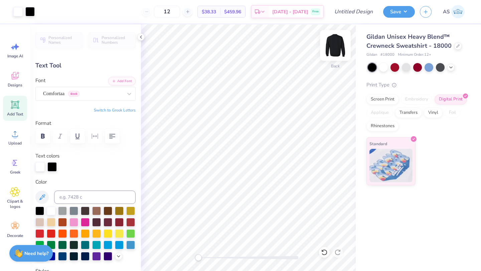
type input "8.0"
type textarea ""wise shall be the bearers of lig""
type textarea "wise shall be the bearers of light"
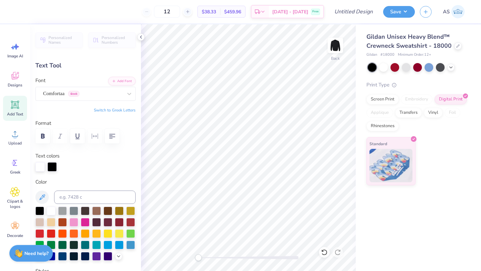
scroll to position [5, 1]
click at [331, 63] on div "Back" at bounding box center [335, 66] width 9 height 6
type input "0.0"
click at [334, 49] on div "Almost there" at bounding box center [311, 147] width 340 height 247
click at [14, 102] on icon at bounding box center [15, 105] width 6 height 6
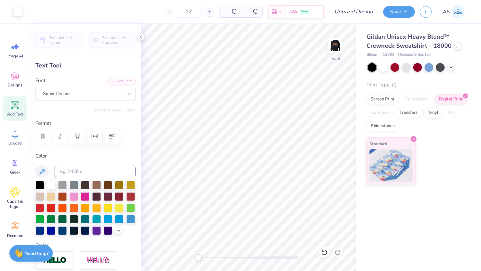
type input "6.35"
type input "1.84"
type input "12.33"
click at [75, 93] on div "Super Dream" at bounding box center [82, 94] width 81 height 10
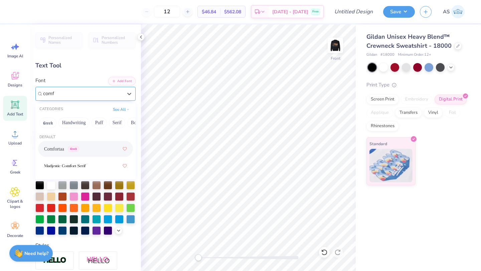
click at [73, 150] on span "Greek" at bounding box center [73, 149] width 11 height 6
type input "comf"
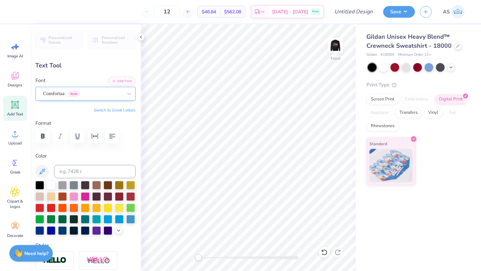
scroll to position [5, 1]
type textarea "u"
type textarea "missouri school of journalism"
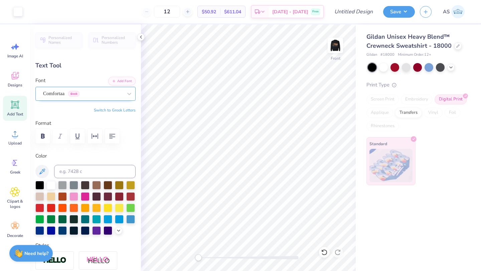
type input "15.63"
type input "1.13"
type input "12.68"
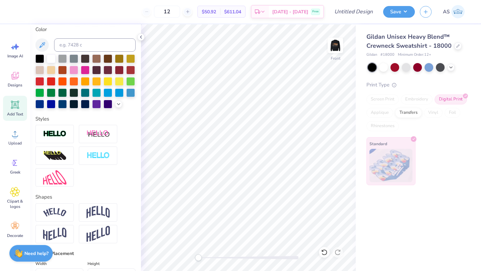
scroll to position [158, 0]
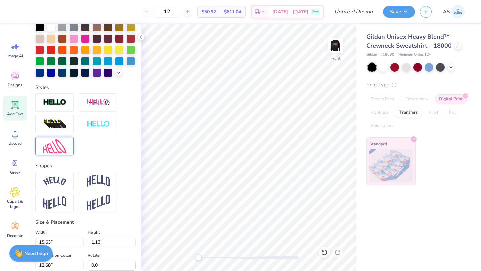
click at [61, 153] on img at bounding box center [54, 146] width 23 height 14
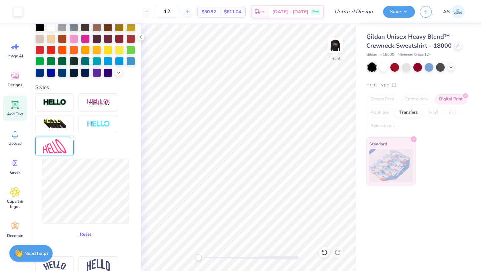
type input "2.94"
type input "9.09"
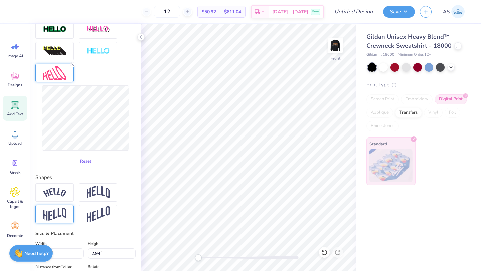
scroll to position [234, 0]
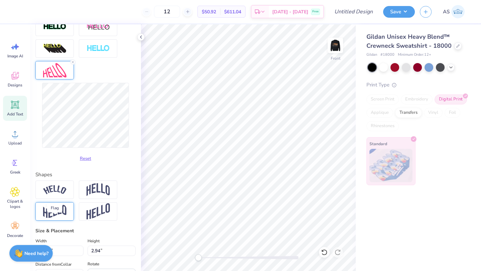
click at [64, 218] on img at bounding box center [54, 211] width 23 height 13
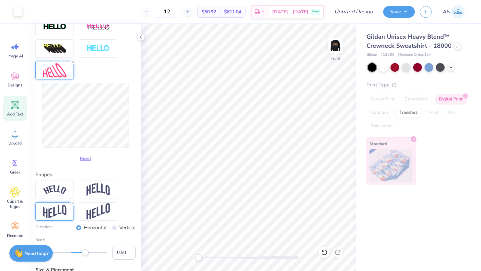
type input "15.60"
type input "2.25"
type input "9.44"
type input "14.11"
type input "2.03"
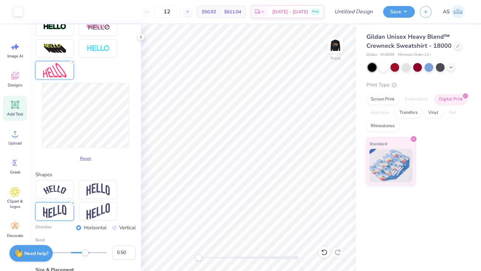
type input "9.66"
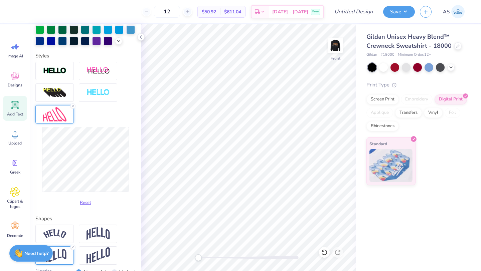
scroll to position [188, 0]
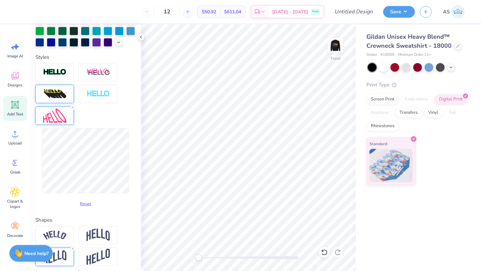
click at [65, 100] on img at bounding box center [54, 94] width 23 height 11
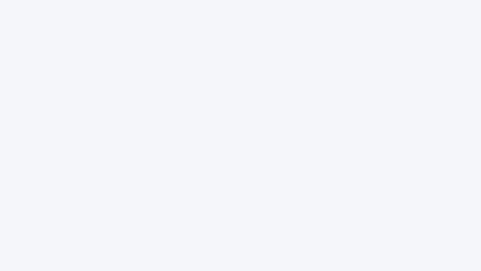
click at [188, 65] on div at bounding box center [240, 135] width 481 height 271
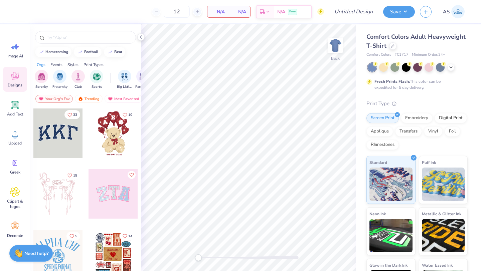
click at [433, 49] on div "Comfort Colors Adult Heavyweight T-Shirt" at bounding box center [417, 41] width 101 height 18
click at [397, 47] on div at bounding box center [392, 45] width 7 height 7
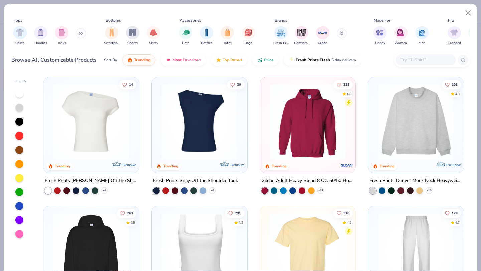
click at [403, 62] on input "text" at bounding box center [425, 60] width 51 height 8
click at [84, 34] on button at bounding box center [81, 33] width 10 height 10
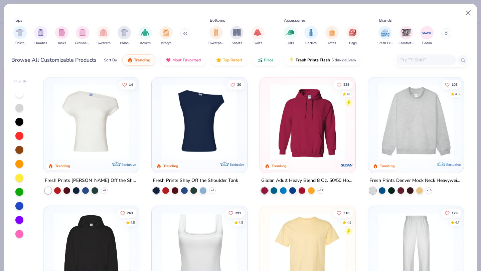
click at [84, 34] on img "filter for Crewnecks" at bounding box center [82, 33] width 7 height 8
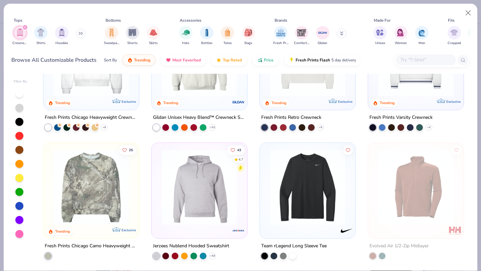
scroll to position [64, 0]
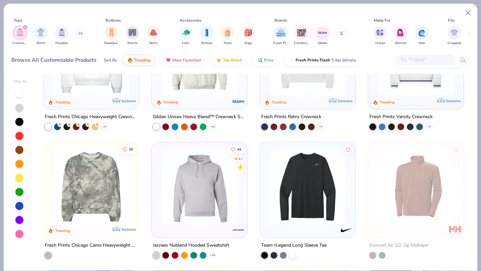
click at [195, 97] on div at bounding box center [199, 60] width 89 height 86
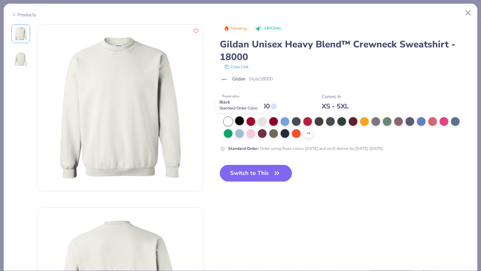
click at [237, 122] on div at bounding box center [239, 121] width 9 height 9
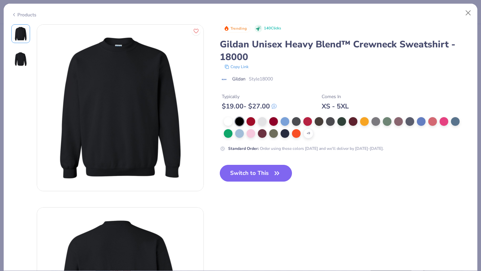
click at [243, 171] on button "Switch to This" at bounding box center [256, 173] width 73 height 17
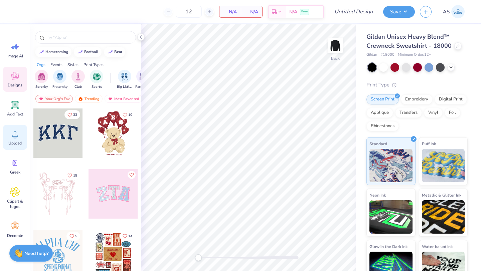
click at [20, 144] on span "Upload" at bounding box center [14, 143] width 13 height 5
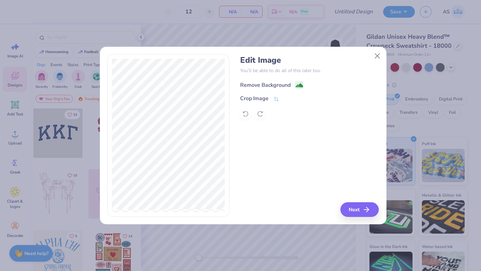
click at [276, 85] on div "Remove Background" at bounding box center [265, 85] width 50 height 8
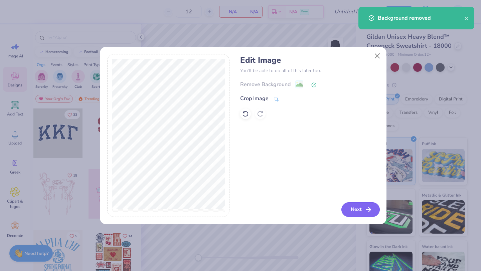
click at [361, 209] on button "Next" at bounding box center [361, 210] width 38 height 15
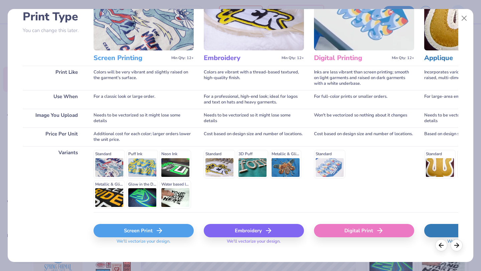
scroll to position [62, 0]
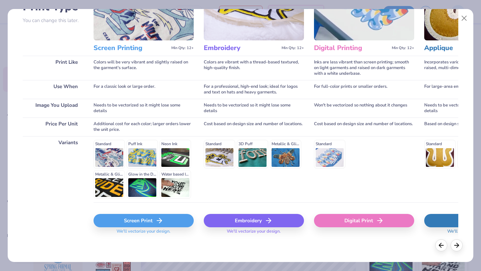
click at [358, 222] on div "Digital Print" at bounding box center [364, 220] width 100 height 13
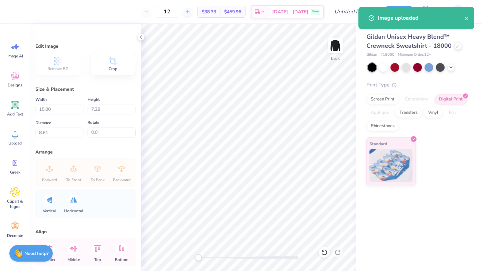
type input "4.97"
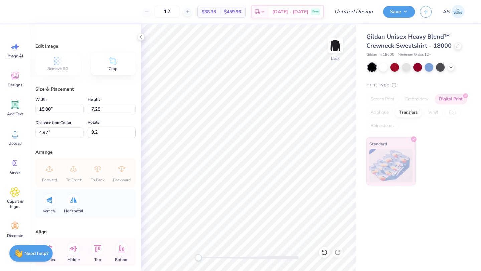
type input "0.0"
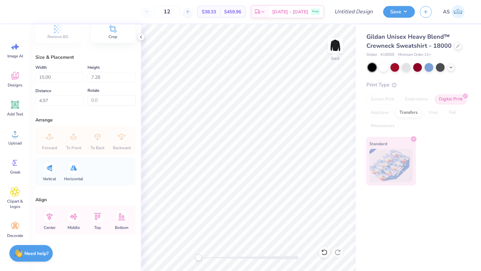
scroll to position [0, 0]
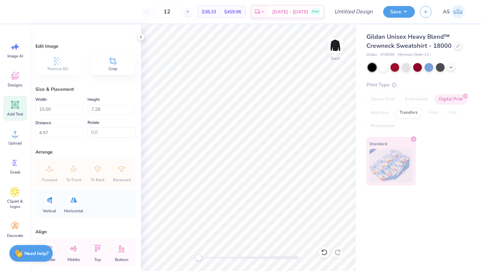
click at [12, 102] on icon at bounding box center [15, 105] width 8 height 8
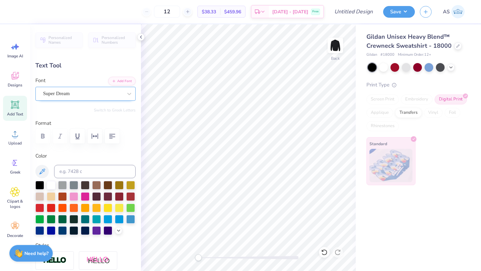
click at [79, 94] on div "Super Dream" at bounding box center [82, 94] width 81 height 10
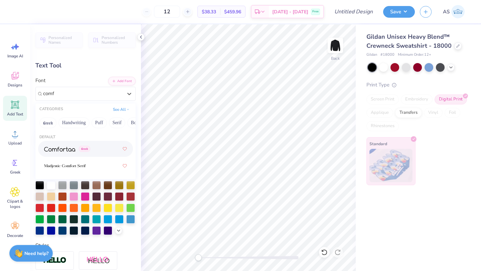
click at [91, 147] on div "Greek" at bounding box center [85, 149] width 83 height 12
type input "comf"
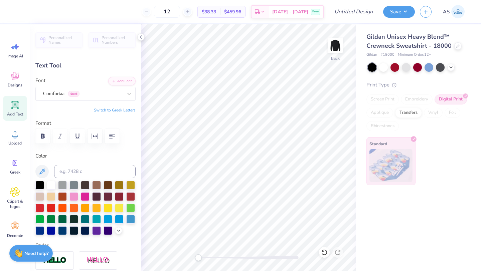
scroll to position [5, 3]
type textarea "wise shall be the bearers of light"
type input "16.96"
type input "1.09"
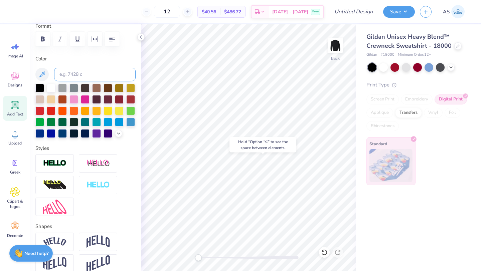
scroll to position [98, 0]
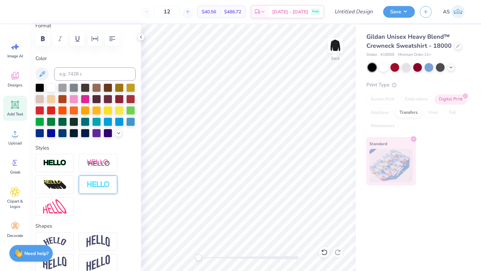
type input "13.29"
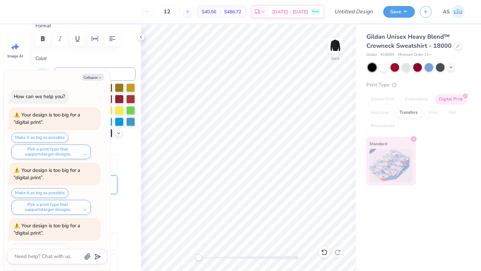
scroll to position [29, 0]
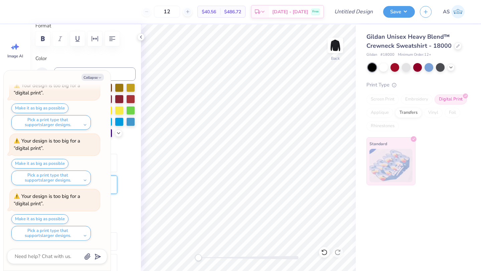
type textarea "x"
type input "12.16"
type input "0.78"
type input "13.59"
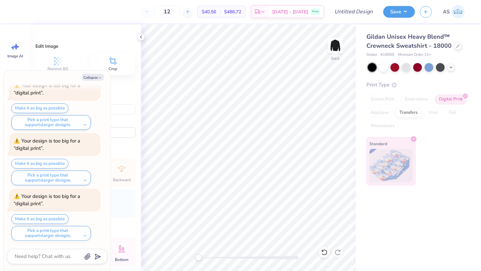
type textarea "x"
type input "0.0"
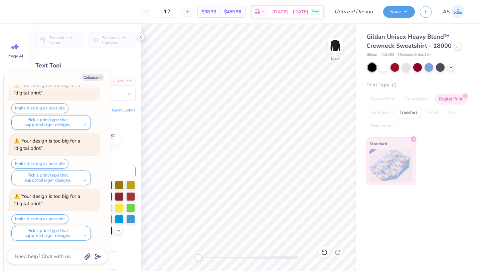
type textarea "x"
type input "13.40"
type input "0.86"
type input "13.52"
type textarea "x"
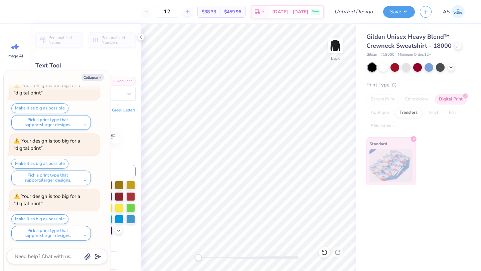
type input "13.35"
click at [101, 79] on icon "button" at bounding box center [100, 78] width 4 height 4
type textarea "x"
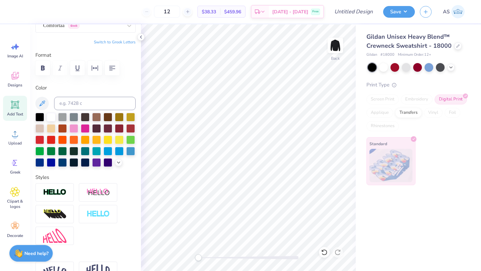
scroll to position [258, 0]
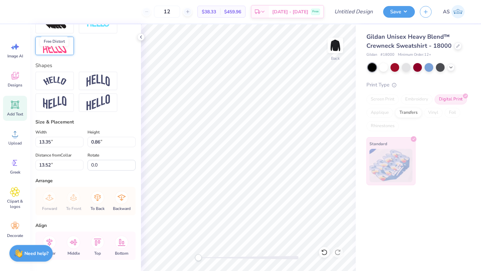
click at [56, 53] on img at bounding box center [54, 46] width 23 height 14
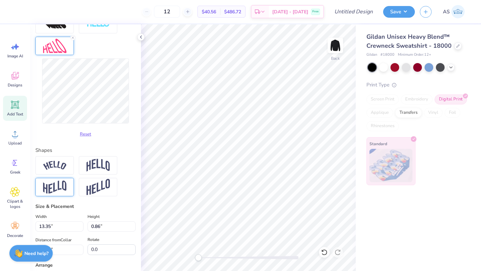
click at [69, 194] on div at bounding box center [54, 187] width 38 height 18
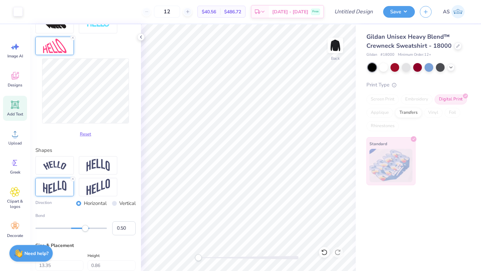
type input "13.37"
type input "1.55"
type input "13.17"
type input "0.0"
type input "13.18"
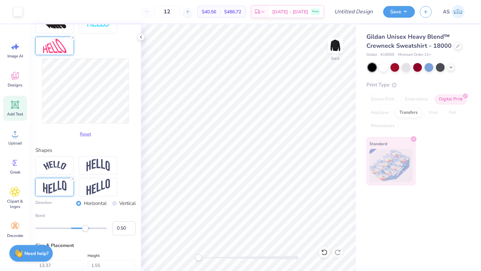
type input "2.64"
type input "12.57"
type input "0.0"
type input "11.70"
type input "0.0"
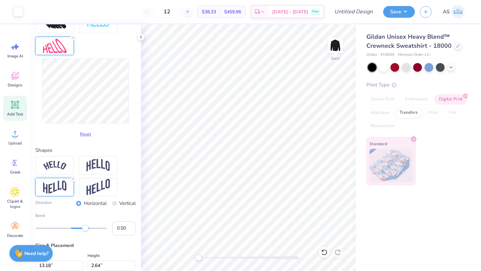
type input "13.21"
type input "3.17"
type input "11.44"
type input "0.0"
type input "14.30"
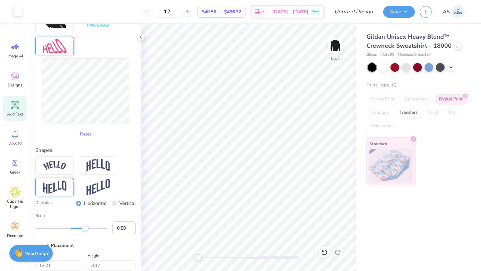
type input "3.43"
type input "5.8"
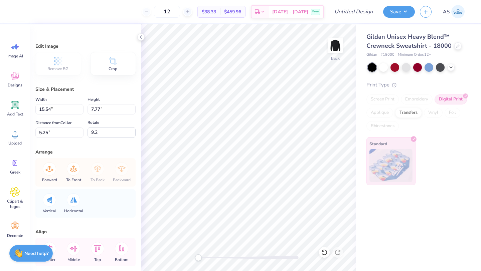
type input "0.0"
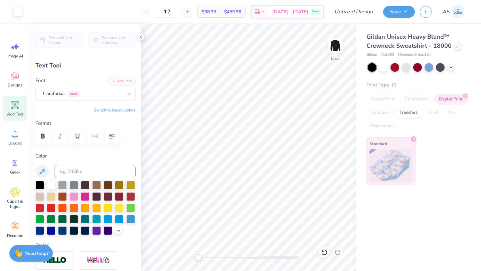
type input "0.0"
click at [339, 42] on img at bounding box center [335, 45] width 27 height 27
click at [14, 107] on icon at bounding box center [15, 105] width 6 height 6
type input "6.35"
type input "1.84"
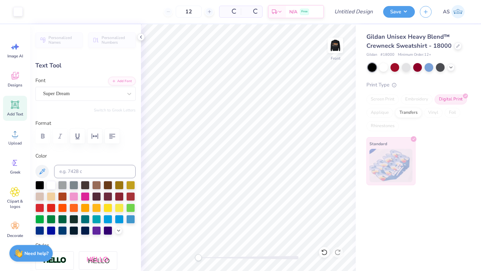
type input "12.33"
click at [79, 94] on div "Super Dream" at bounding box center [82, 94] width 81 height 10
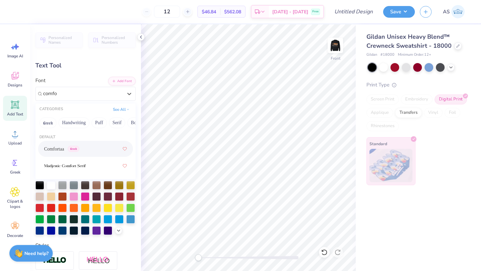
click at [99, 147] on div "Comfortaa Greek" at bounding box center [85, 149] width 83 height 12
type input "comfo"
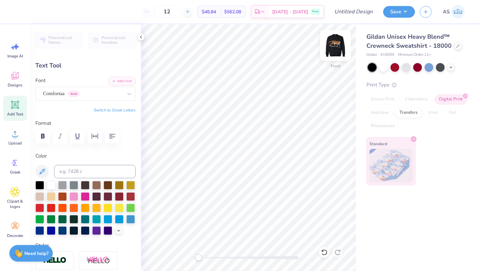
scroll to position [5, 4]
type textarea "[US_STATE] school of journalism"
type input "15.63"
type input "1.13"
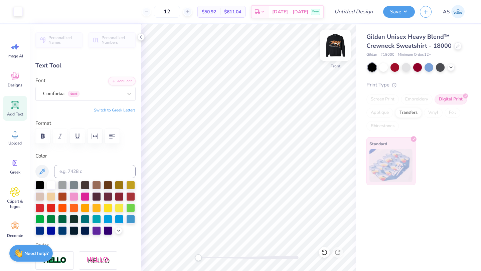
type input "12.68"
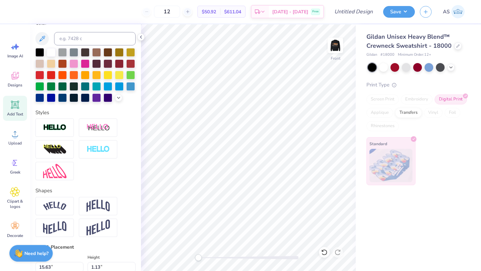
scroll to position [133, 0]
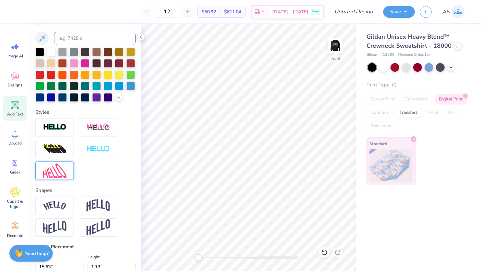
click at [62, 178] on img at bounding box center [54, 171] width 23 height 14
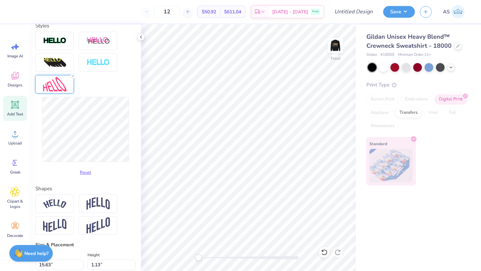
scroll to position [231, 0]
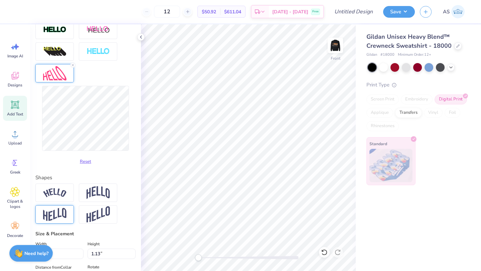
click at [57, 219] on div at bounding box center [54, 215] width 38 height 18
type input "15.36"
type input "1.79"
type input "10.70"
type input "13.98"
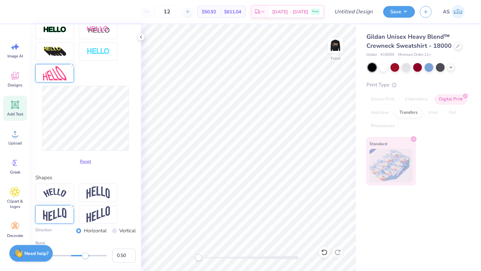
type input "1.63"
type input "10.86"
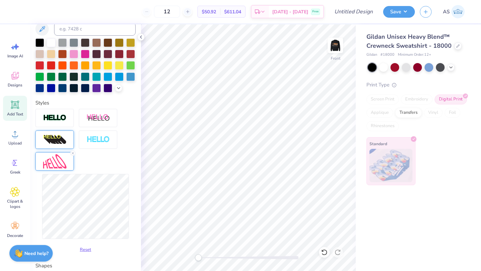
scroll to position [162, 0]
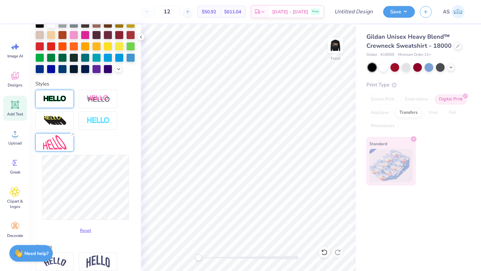
click at [66, 103] on img at bounding box center [54, 99] width 23 height 8
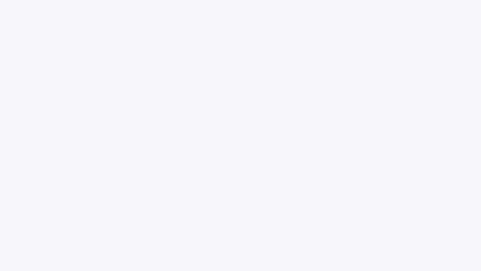
scroll to position [5, 3]
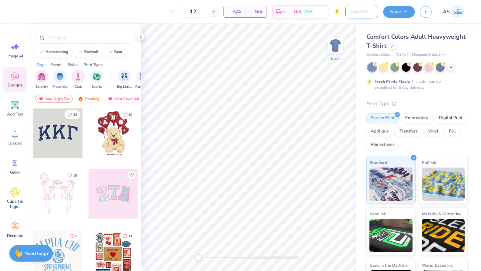
click at [346, 17] on input "Design Title" at bounding box center [362, 11] width 33 height 13
type input "j-school merch #1"
click at [433, 49] on div "Comfort Colors Adult Heavyweight T-Shirt" at bounding box center [417, 41] width 101 height 18
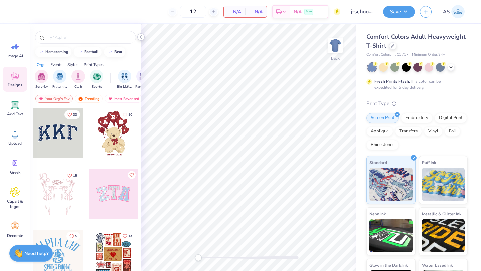
click at [141, 36] on icon at bounding box center [140, 36] width 5 height 5
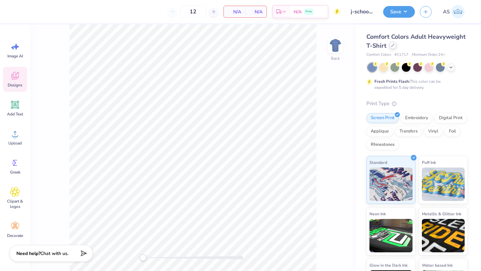
click at [395, 45] on icon at bounding box center [392, 45] width 3 height 3
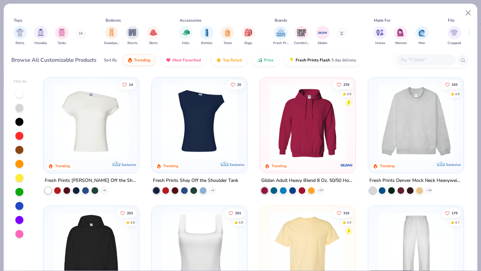
click at [79, 35] on button at bounding box center [81, 33] width 10 height 10
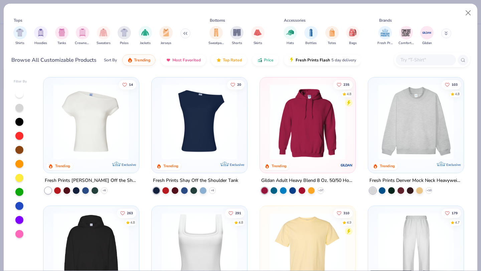
click at [90, 30] on div "Shirts Hoodies Tanks Crewnecks Sweaters Polos Jackets Jerseys" at bounding box center [101, 35] width 181 height 25
click at [85, 30] on img "filter for Crewnecks" at bounding box center [82, 32] width 7 height 8
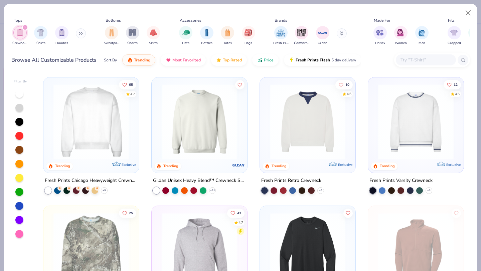
click at [206, 143] on img at bounding box center [199, 122] width 82 height 76
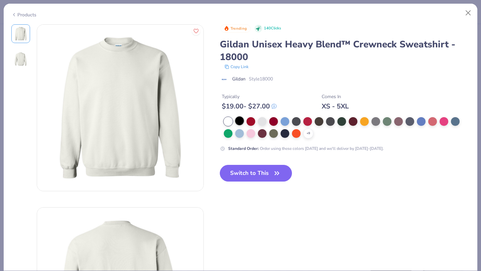
click at [239, 124] on div at bounding box center [239, 121] width 9 height 9
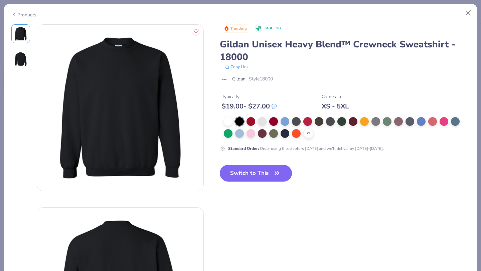
click at [253, 167] on button "Switch to This" at bounding box center [256, 173] width 73 height 17
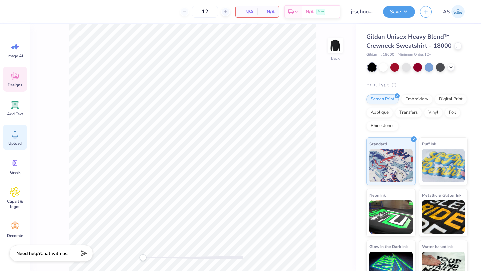
click at [16, 136] on circle at bounding box center [15, 136] width 5 height 5
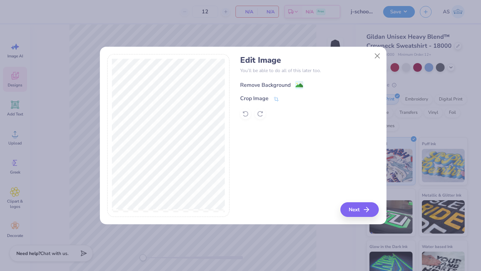
click at [273, 86] on div "Remove Background" at bounding box center [265, 85] width 50 height 8
click at [366, 211] on icon "button" at bounding box center [369, 210] width 8 height 8
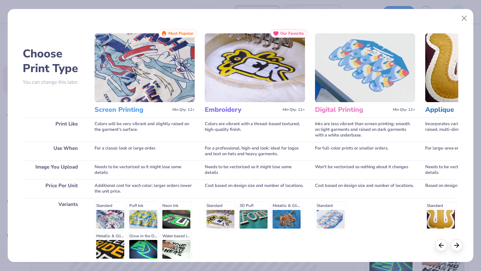
scroll to position [62, 0]
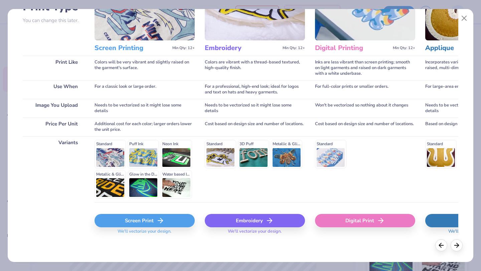
click at [352, 219] on div "Digital Print" at bounding box center [365, 220] width 100 height 13
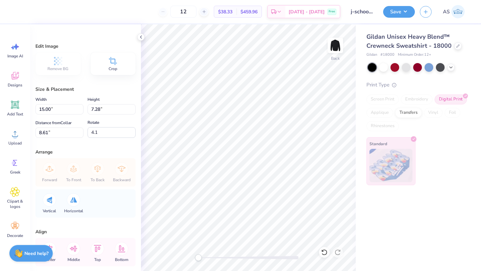
type input "0.0"
type input "15.30"
type input "7.23"
type input "4.53"
type input "0.0"
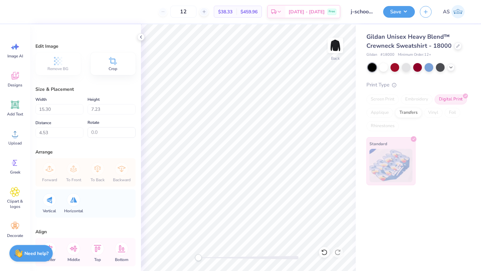
type input "15.46"
type input "7.61"
type input "4.97"
type input "7.6"
click at [11, 110] on icon at bounding box center [15, 105] width 10 height 10
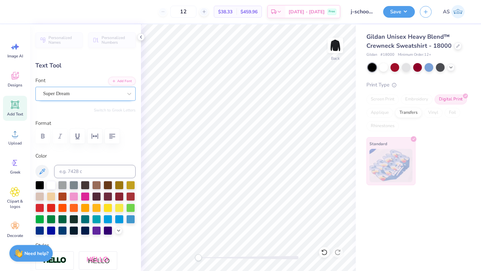
click at [79, 98] on div "Super Dream" at bounding box center [82, 94] width 81 height 10
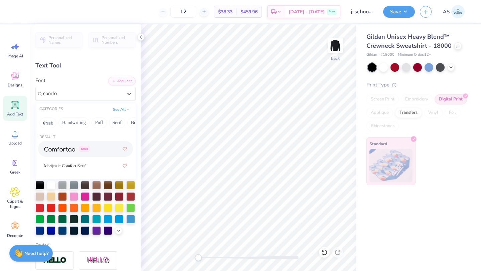
click at [99, 154] on div "Greek" at bounding box center [85, 149] width 83 height 12
type input "comfo"
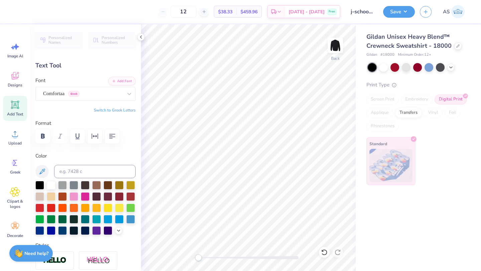
scroll to position [5, 1]
type textarea "s"
type textarea "wise shall be the bearers of light"
type input "16.96"
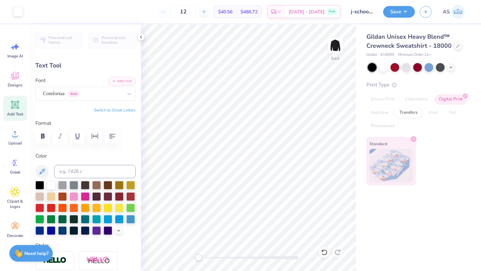
type input "1.09"
type input "11.71"
type input "14.39"
type input "0.92"
type input "12.41"
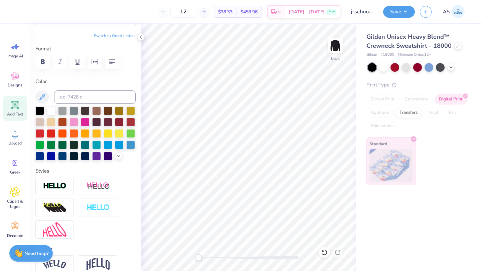
scroll to position [100, 0]
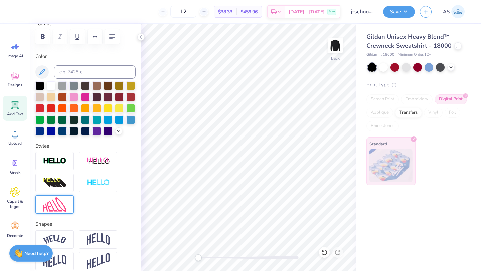
click at [64, 212] on img at bounding box center [54, 205] width 23 height 14
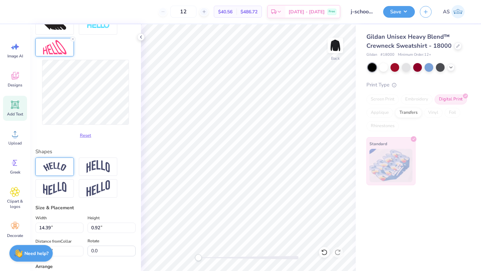
scroll to position [257, 0]
click at [60, 195] on img at bounding box center [54, 188] width 23 height 13
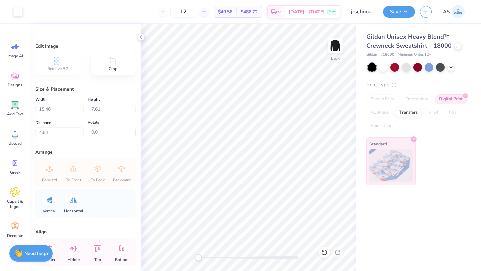
type input "0.0"
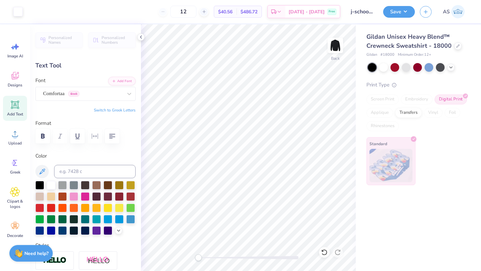
type input "0.0"
type input "14.17"
type input "3.10"
type input "11.79"
type input "5.9"
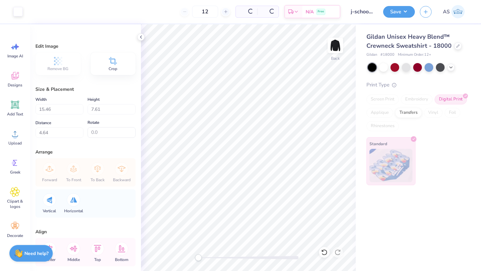
type input "0.0"
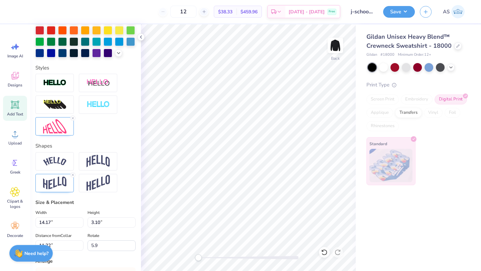
scroll to position [172, 0]
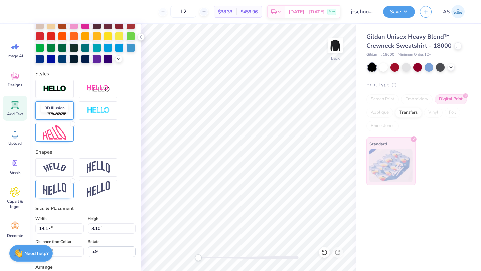
click at [65, 116] on img at bounding box center [54, 111] width 23 height 11
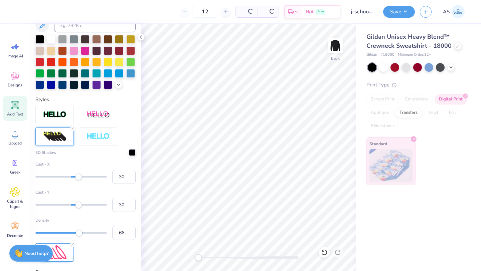
scroll to position [198, 0]
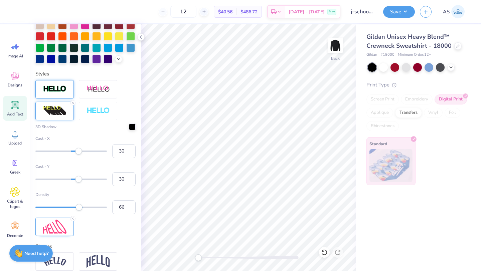
click at [60, 93] on img at bounding box center [54, 89] width 23 height 8
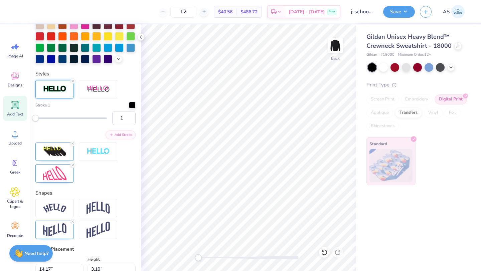
drag, startPoint x: 74, startPoint y: 155, endPoint x: 117, endPoint y: 211, distance: 70.7
click at [74, 146] on icon at bounding box center [73, 144] width 4 height 4
type input "0.0"
click at [325, 252] on icon at bounding box center [324, 252] width 7 height 7
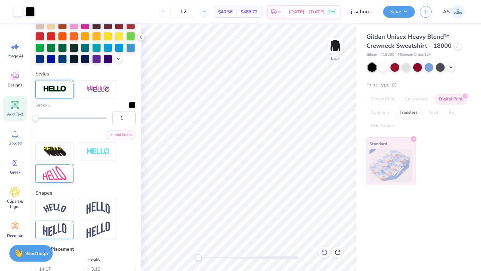
click at [325, 254] on icon at bounding box center [324, 252] width 7 height 7
click at [129, 108] on div at bounding box center [132, 104] width 7 height 7
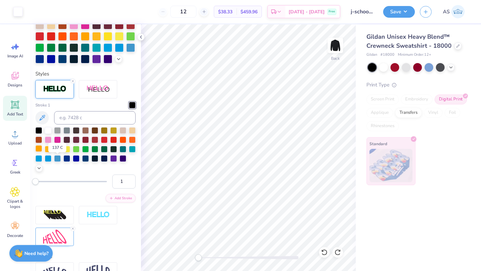
click at [42, 152] on div at bounding box center [38, 148] width 7 height 7
click at [109, 202] on button "Add Stroke" at bounding box center [121, 197] width 30 height 9
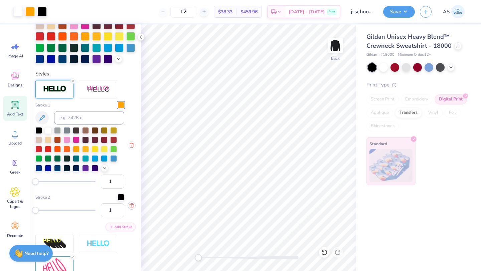
click at [130, 208] on icon "button" at bounding box center [131, 206] width 3 height 4
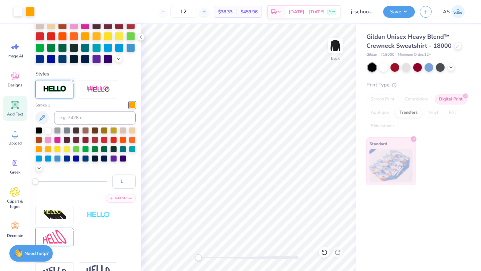
click at [134, 172] on div "Personalized Names Personalized Numbers Text Tool Add Font Font Comfortaa Greek…" at bounding box center [85, 147] width 111 height 247
type input "13.06"
type input "2.86"
type input "11.38"
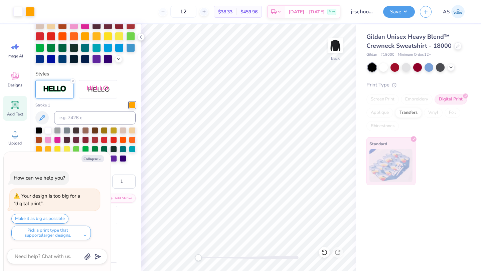
type input "0.0"
type textarea "x"
type input "11.34"
type textarea "x"
type input "5.9"
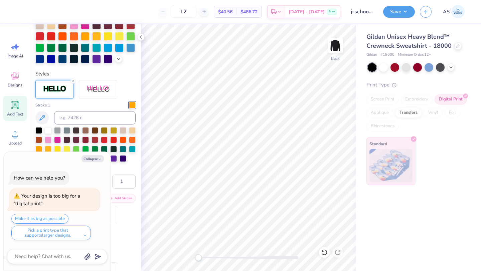
type textarea "x"
type input "0.0"
type textarea "x"
type input "14.01"
type input "3.07"
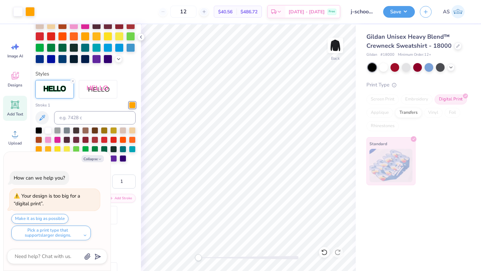
type input "11.88"
type textarea "x"
type input "5.9"
type textarea "x"
type input "0.0"
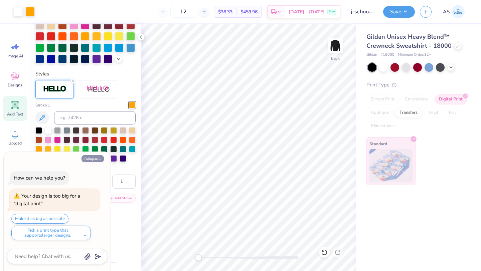
click at [88, 157] on button "Collapse" at bounding box center [93, 158] width 22 height 7
type textarea "x"
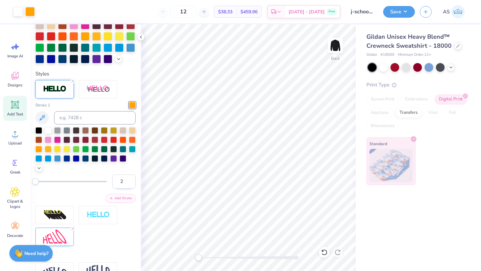
type input "2"
click at [126, 189] on input "2" at bounding box center [123, 182] width 23 height 14
type input "1"
click at [125, 189] on input "1" at bounding box center [123, 182] width 23 height 14
type input "11.24"
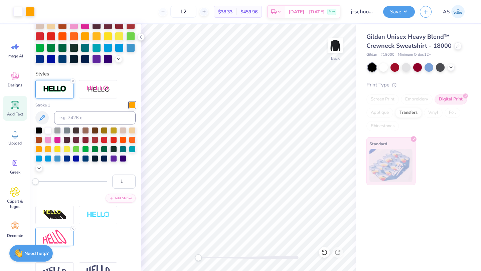
type input "0.0"
click at [334, 53] on img at bounding box center [335, 45] width 27 height 27
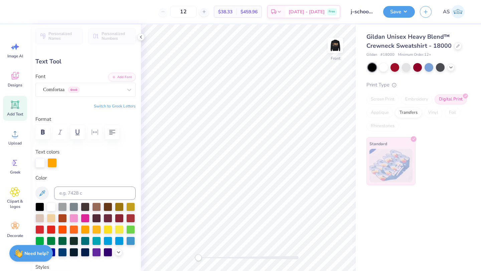
scroll to position [0, 0]
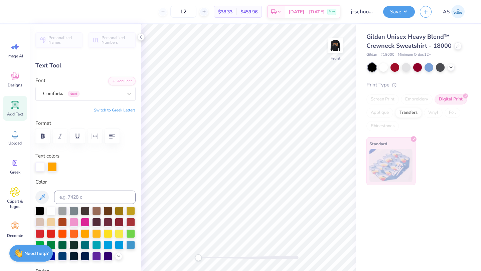
click at [22, 105] on div "Add Text" at bounding box center [15, 108] width 24 height 25
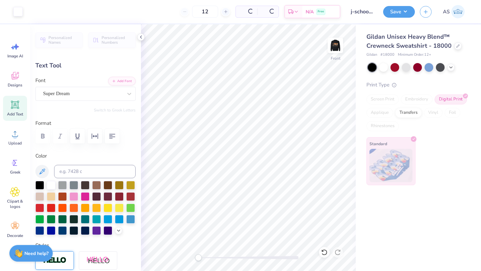
type input "6.35"
type input "1.84"
type input "12.33"
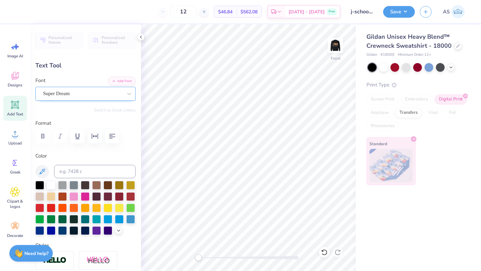
click at [83, 93] on div "Super Dream" at bounding box center [82, 94] width 81 height 10
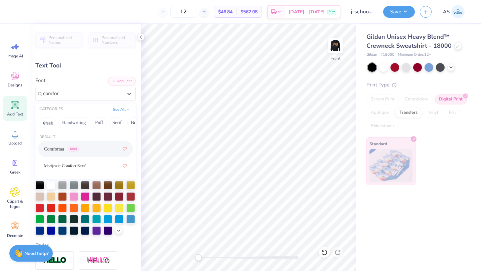
click at [92, 150] on div "Comfortaa Greek" at bounding box center [85, 149] width 83 height 12
type input "comfor"
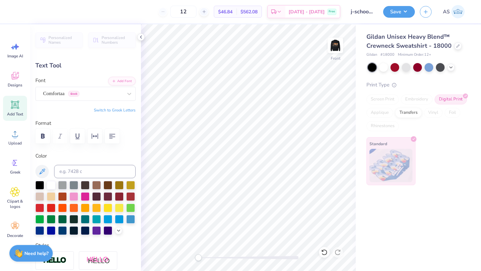
scroll to position [5, 4]
type textarea "[US_STATE] school of journalism"
type input "15.63"
type input "1.13"
type input "12.68"
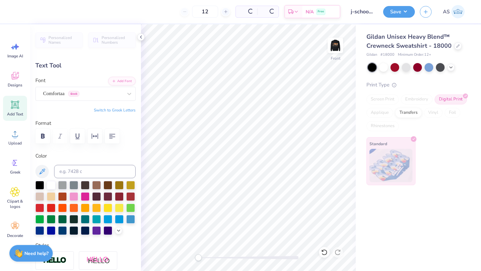
type input "13.29"
type input "0.96"
type input "12.29"
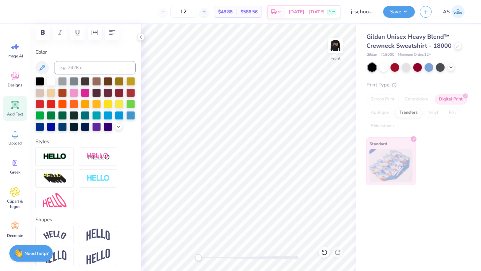
scroll to position [118, 0]
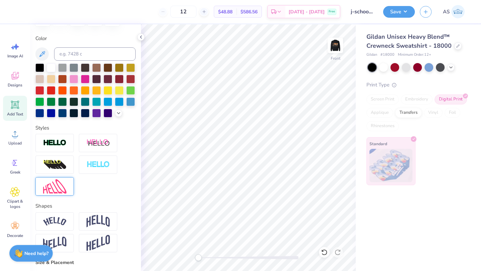
click at [63, 194] on img at bounding box center [54, 186] width 23 height 14
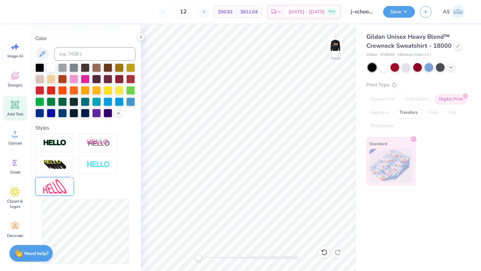
type input "14.26"
type input "2.71"
type input "9.18"
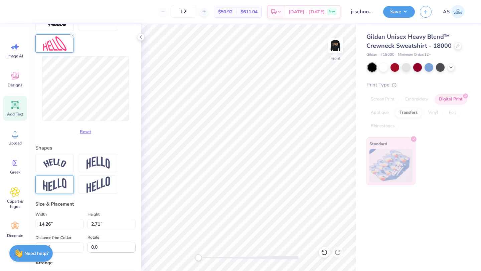
click at [62, 191] on img at bounding box center [54, 184] width 23 height 13
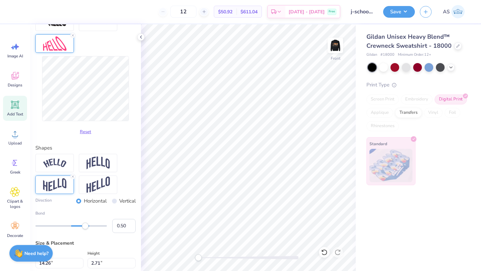
type input "0.0"
type input "14.29"
type input "2.00"
type input "9.66"
type input "0.0"
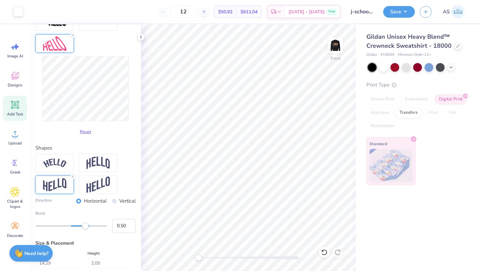
type input "7.44"
type input "-1.4"
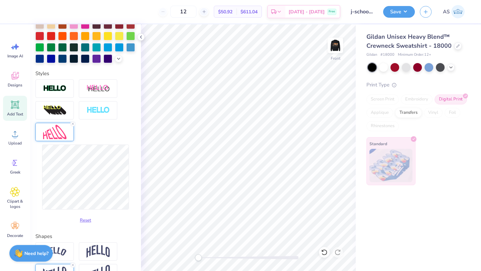
scroll to position [161, 0]
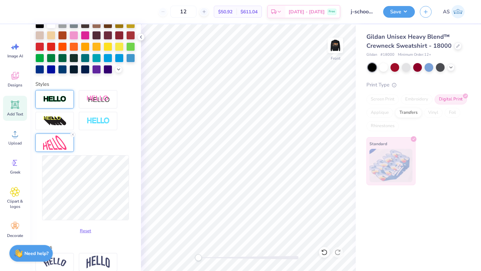
click at [62, 103] on img at bounding box center [54, 100] width 23 height 8
